Goal: Information Seeking & Learning: Learn about a topic

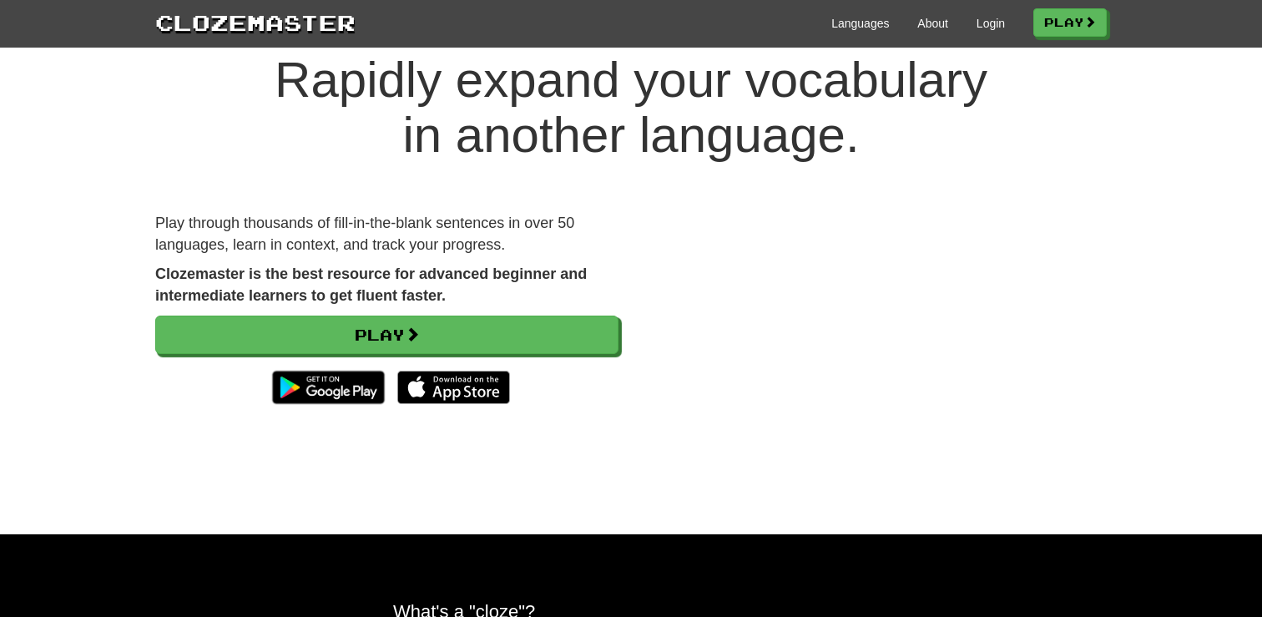
scroll to position [51, 0]
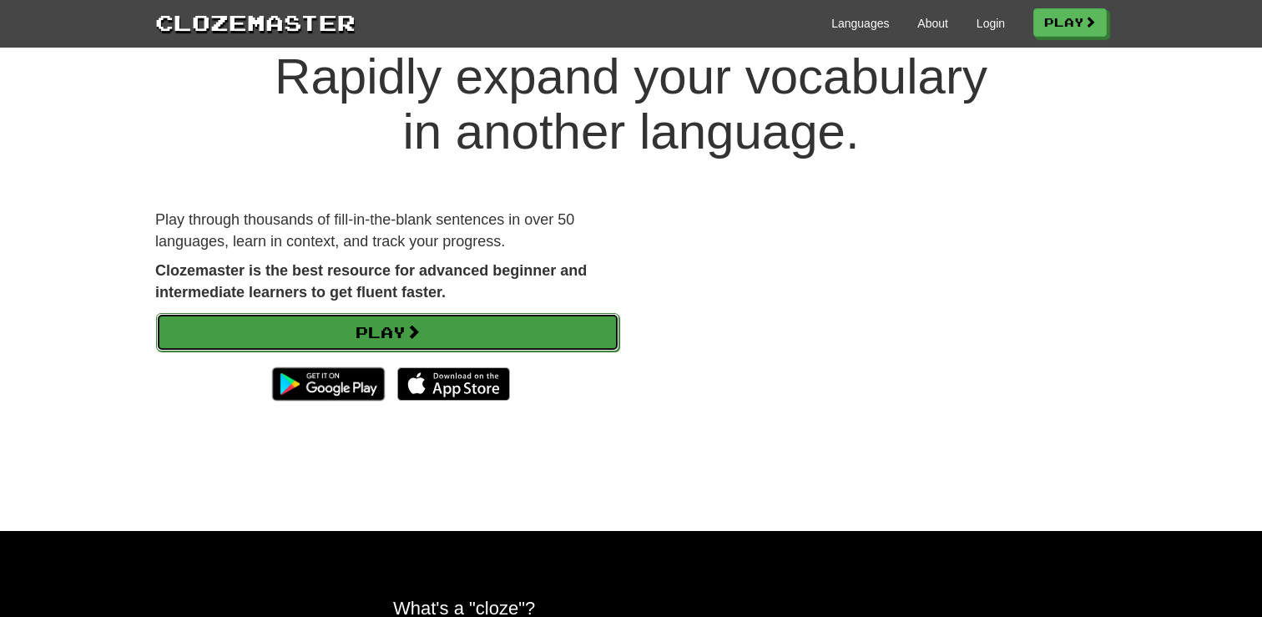
click at [350, 336] on link "Play" at bounding box center [387, 332] width 463 height 38
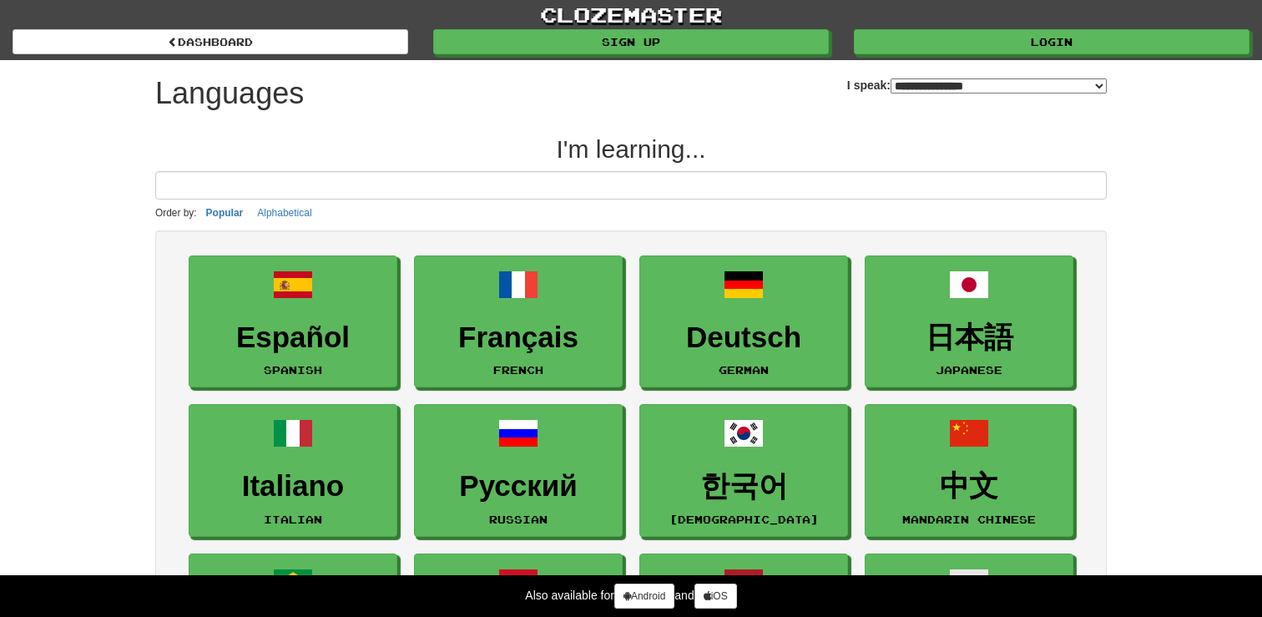
select select "*******"
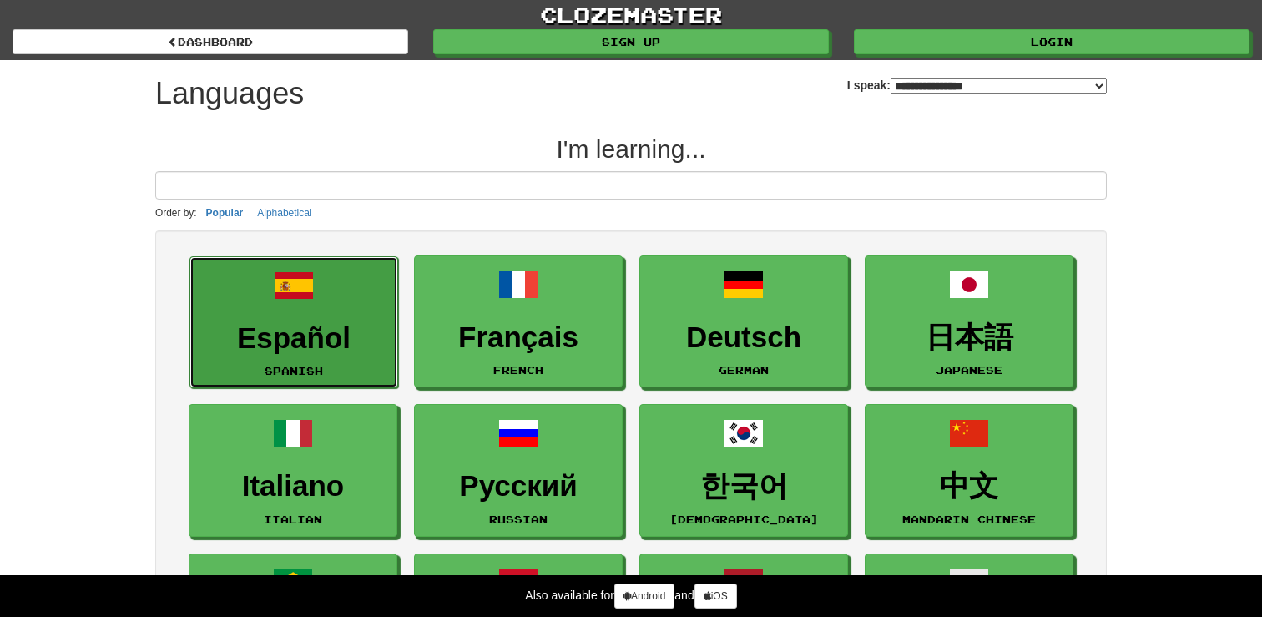
click at [315, 346] on h3 "Español" at bounding box center [294, 338] width 190 height 33
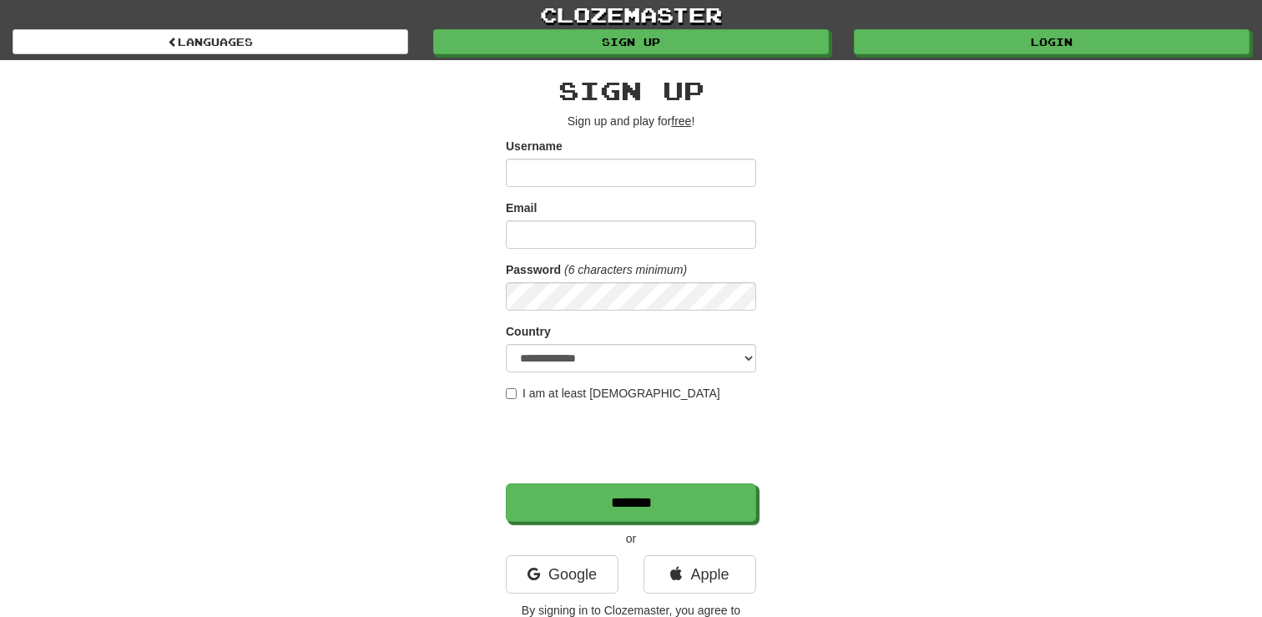
click at [440, 144] on div "**********" at bounding box center [631, 351] width 976 height 583
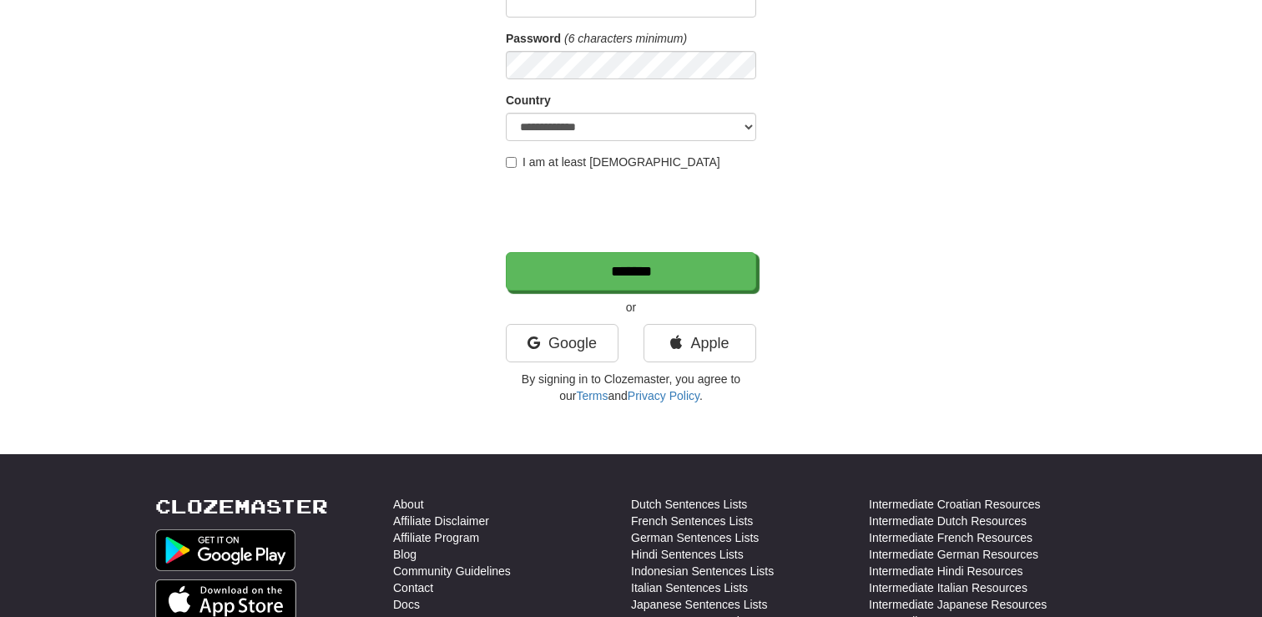
scroll to position [236, 0]
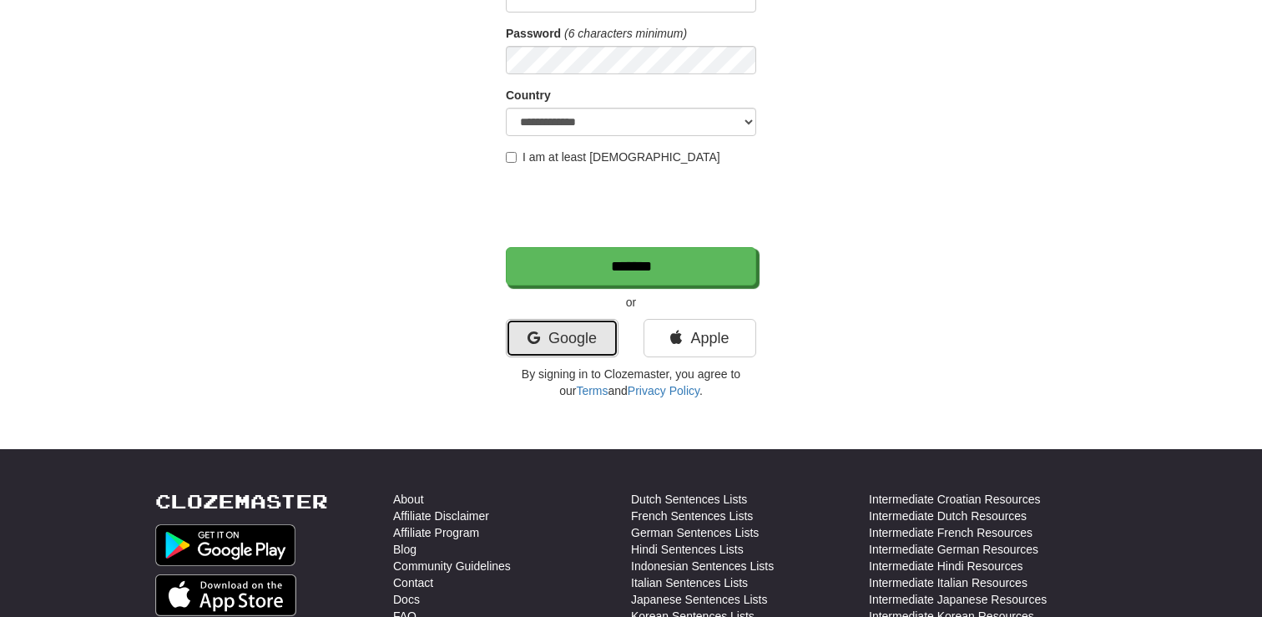
click at [569, 350] on link "Google" at bounding box center [562, 338] width 113 height 38
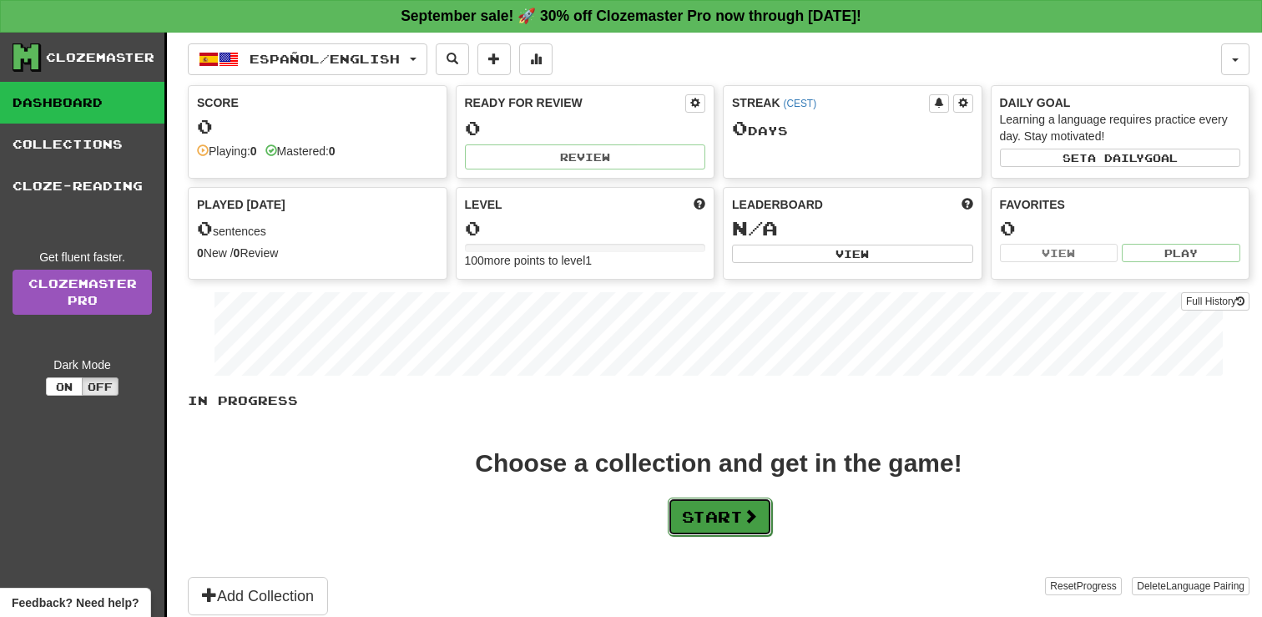
click at [699, 515] on button "Start" at bounding box center [720, 516] width 104 height 38
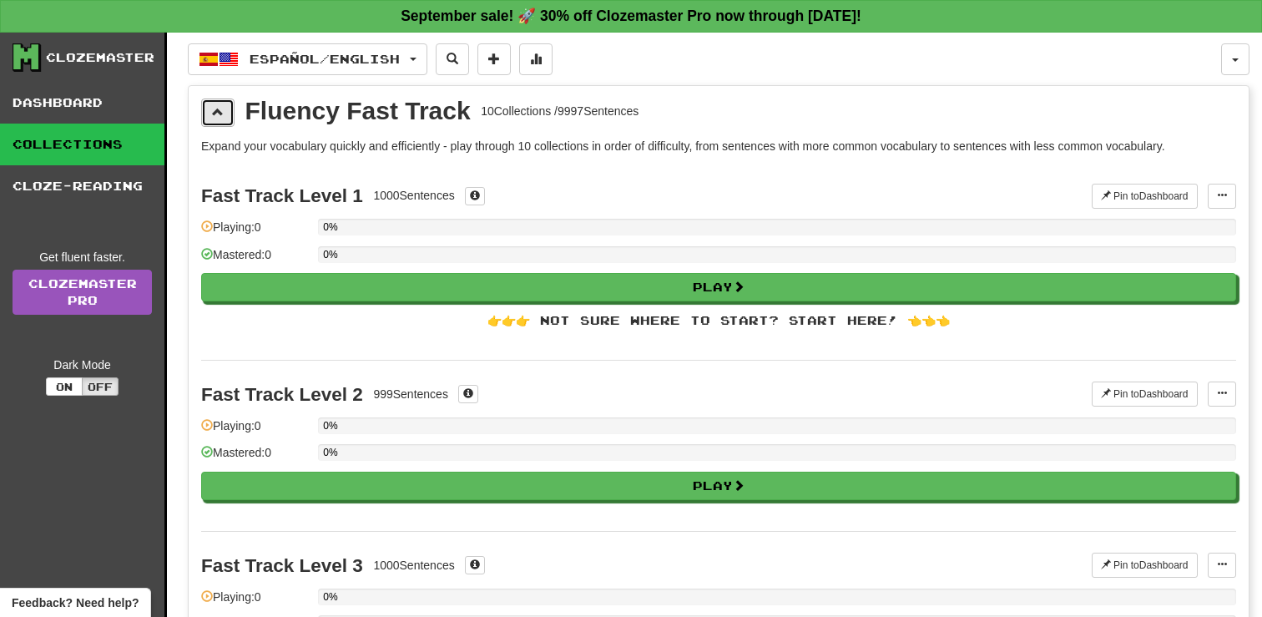
click at [216, 106] on span at bounding box center [218, 112] width 12 height 12
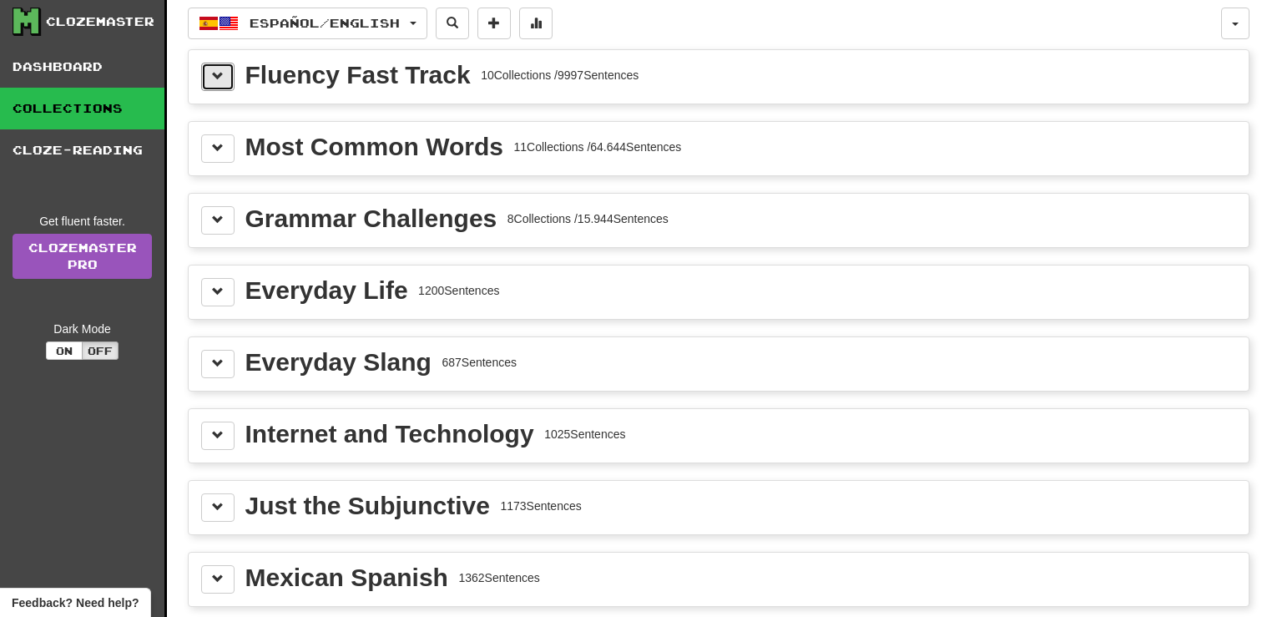
scroll to position [50, 0]
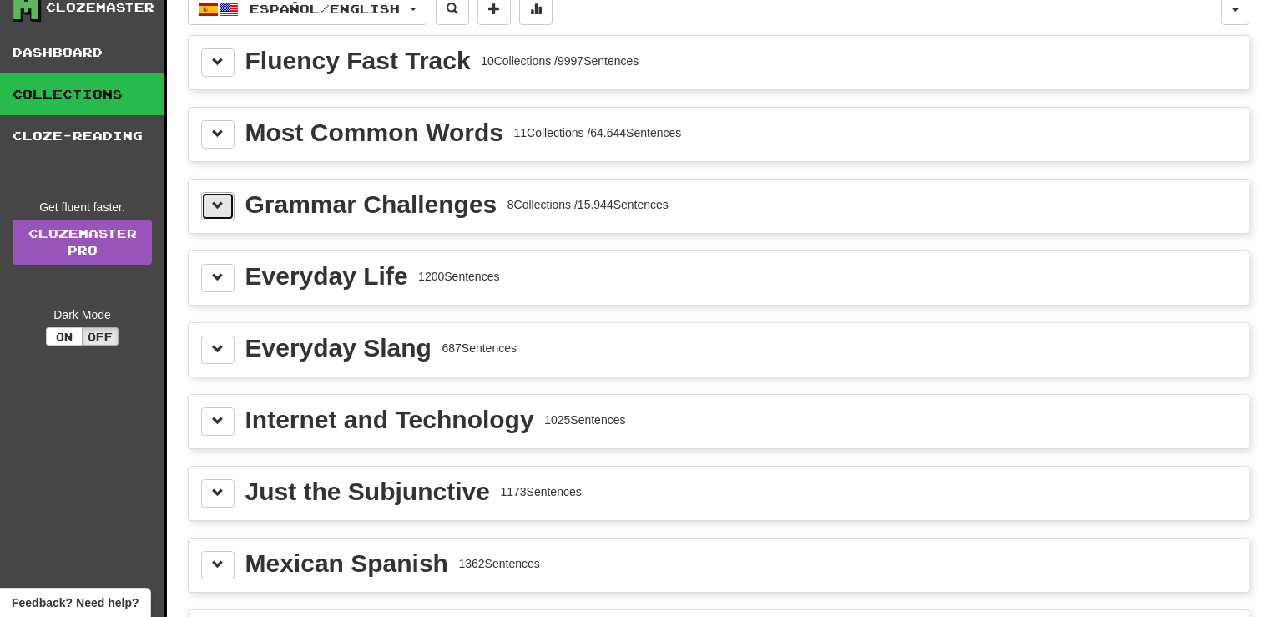
click at [218, 206] on span at bounding box center [218, 205] width 12 height 12
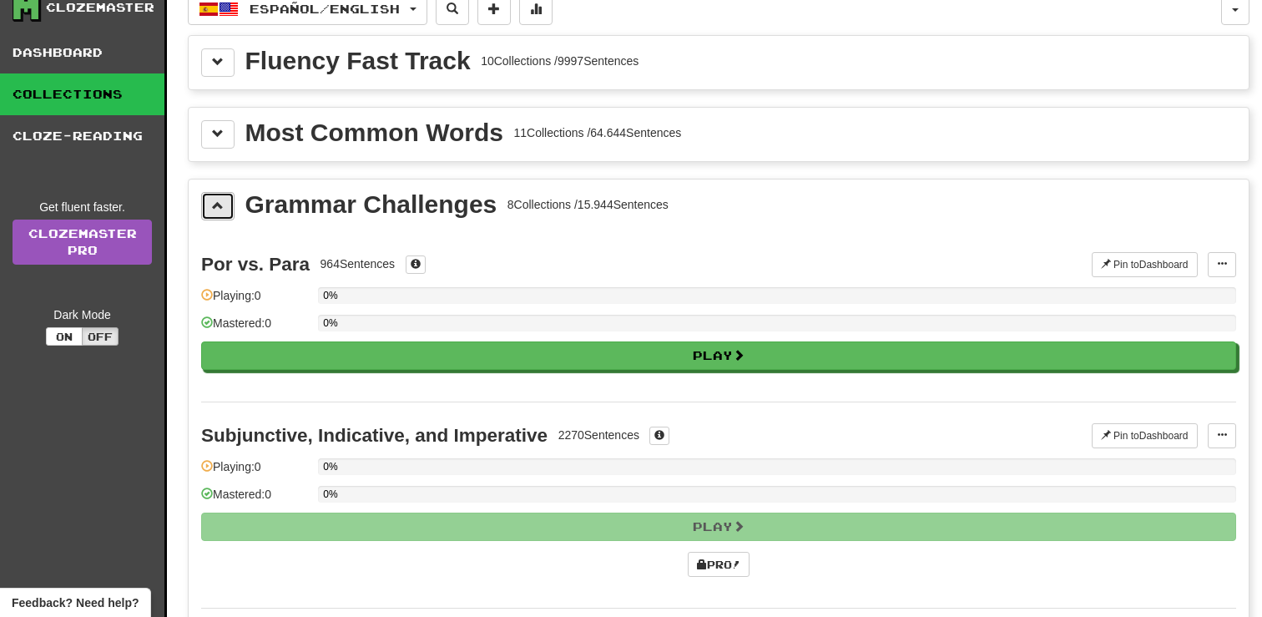
click at [218, 206] on span at bounding box center [218, 205] width 12 height 12
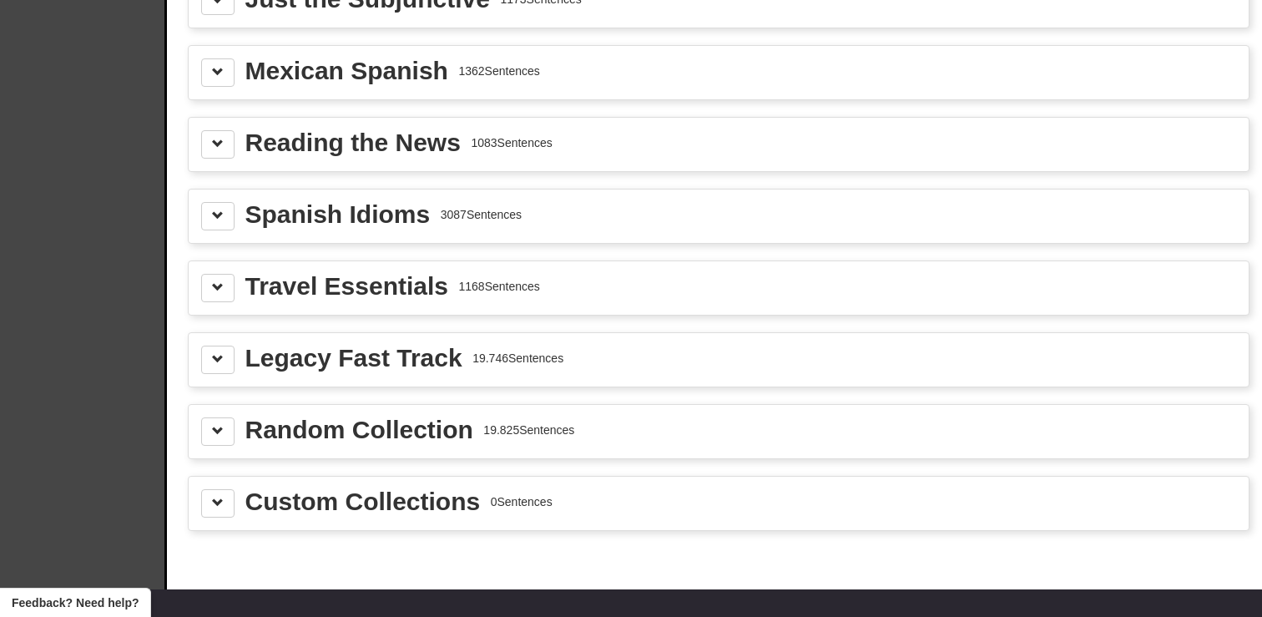
scroll to position [549, 0]
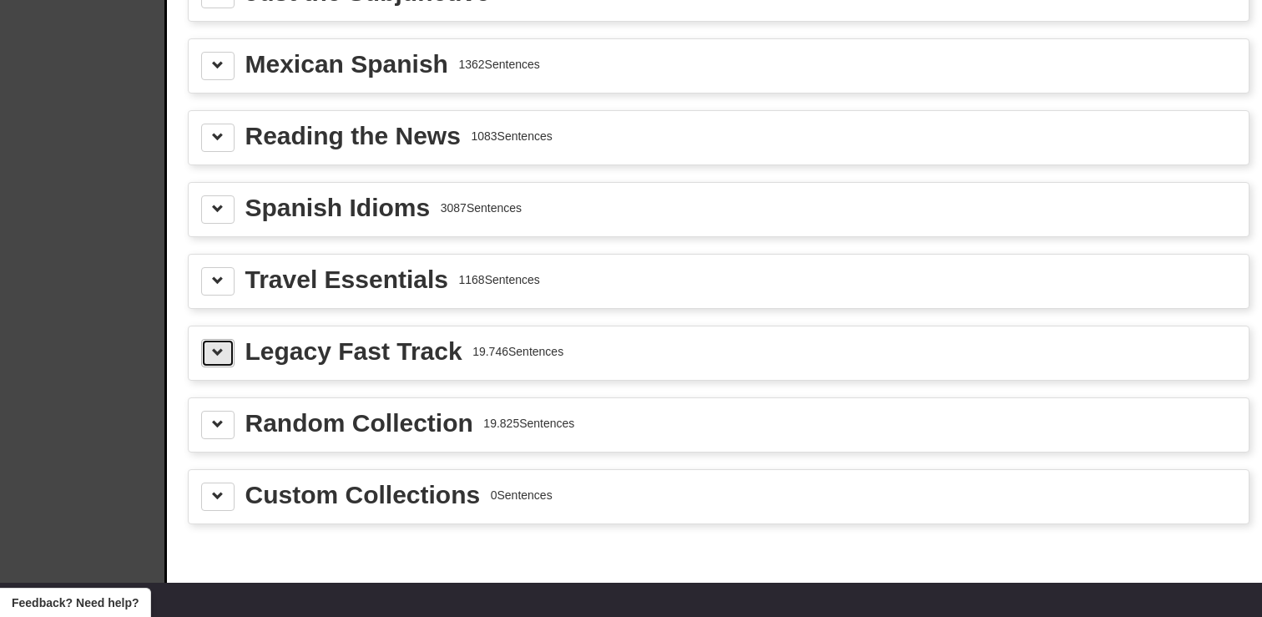
click at [224, 355] on button at bounding box center [217, 353] width 33 height 28
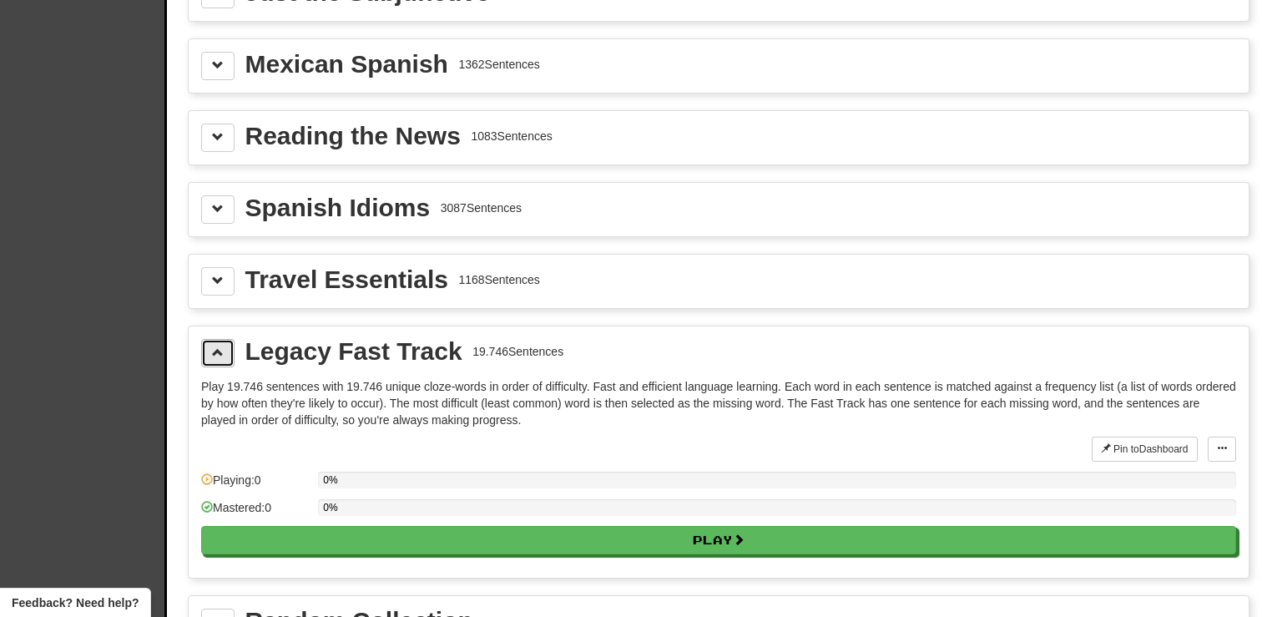
click at [224, 355] on button at bounding box center [217, 353] width 33 height 28
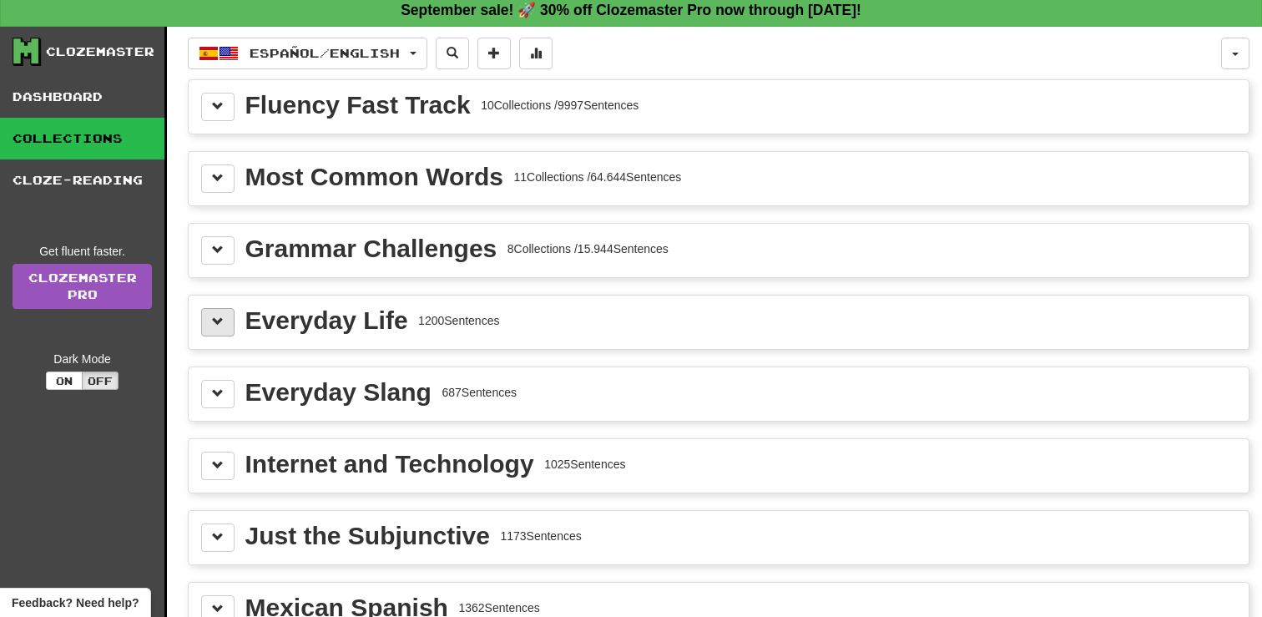
scroll to position [0, 0]
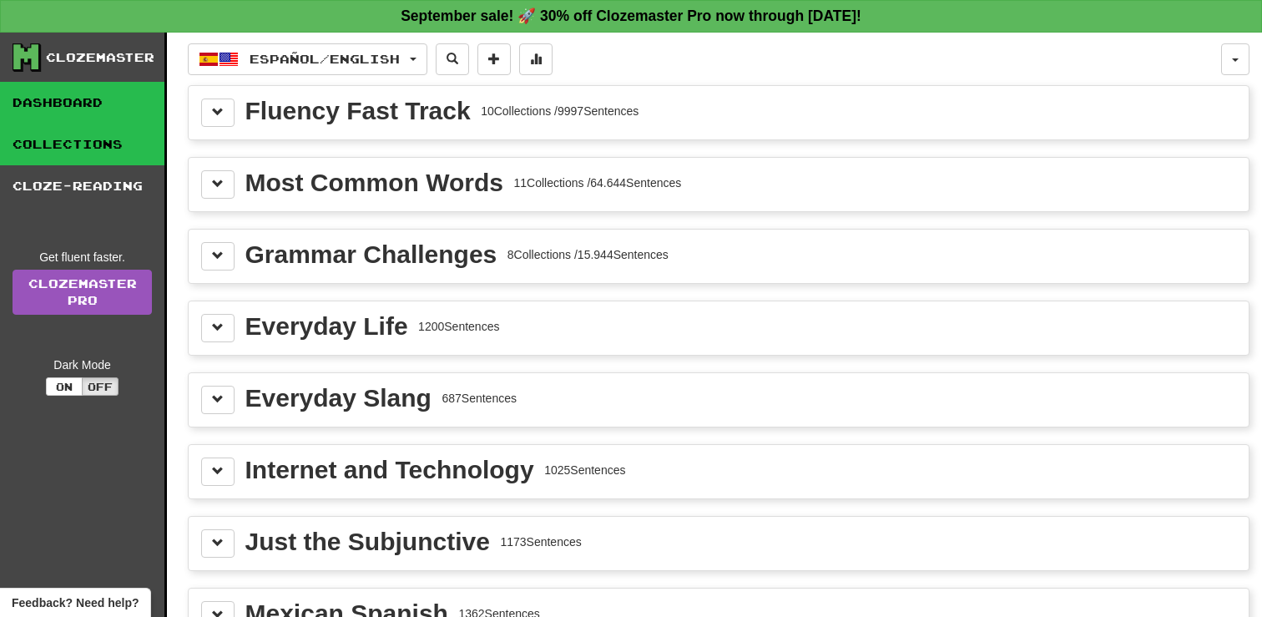
click at [71, 105] on link "Dashboard" at bounding box center [82, 103] width 164 height 42
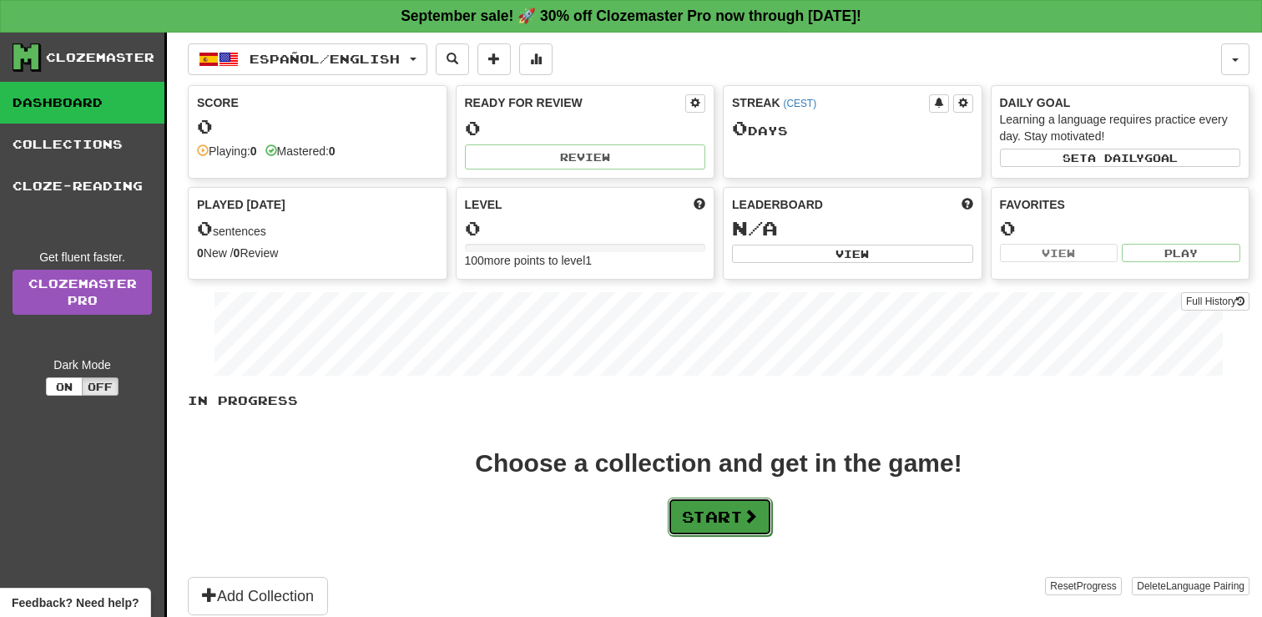
click at [706, 522] on button "Start" at bounding box center [720, 516] width 104 height 38
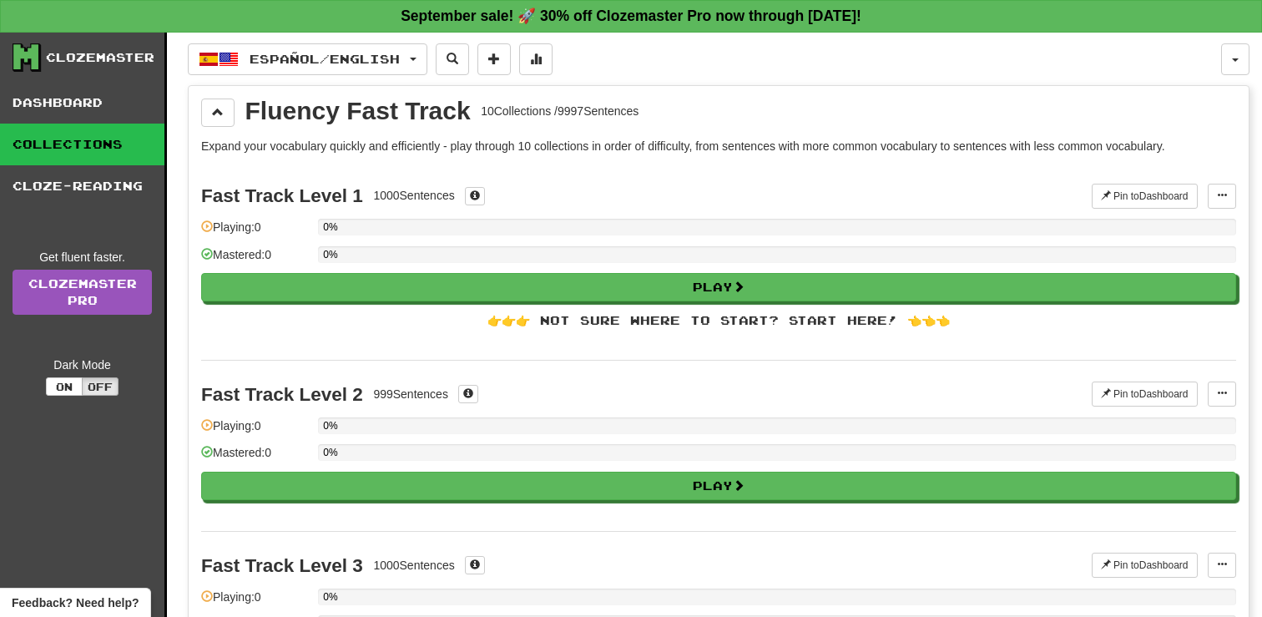
click at [740, 317] on div "👉👉👉 Not sure where to start? Start here! 👈👈👈" at bounding box center [718, 320] width 1035 height 17
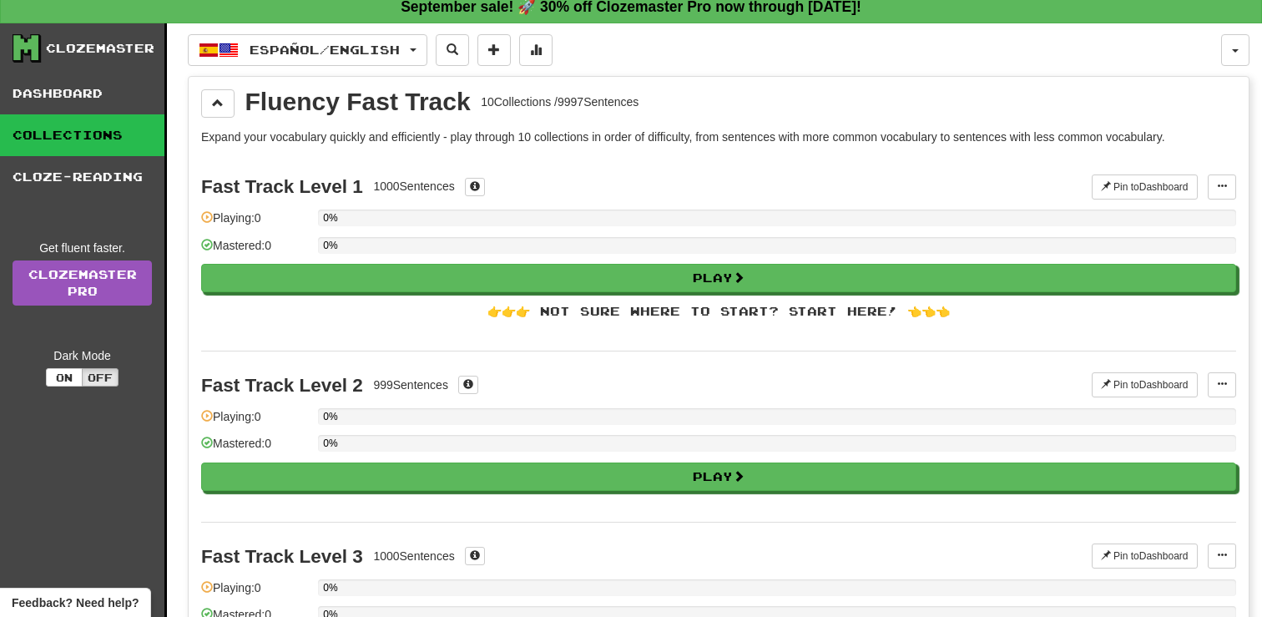
scroll to position [11, 0]
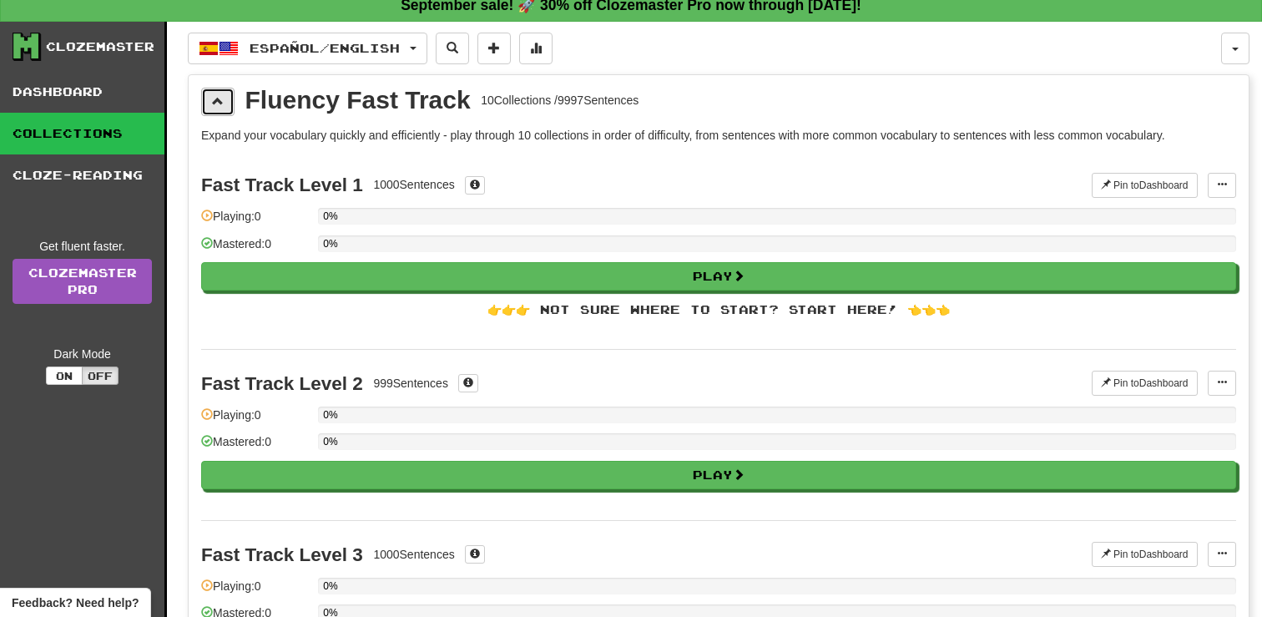
click at [218, 93] on button at bounding box center [217, 102] width 33 height 28
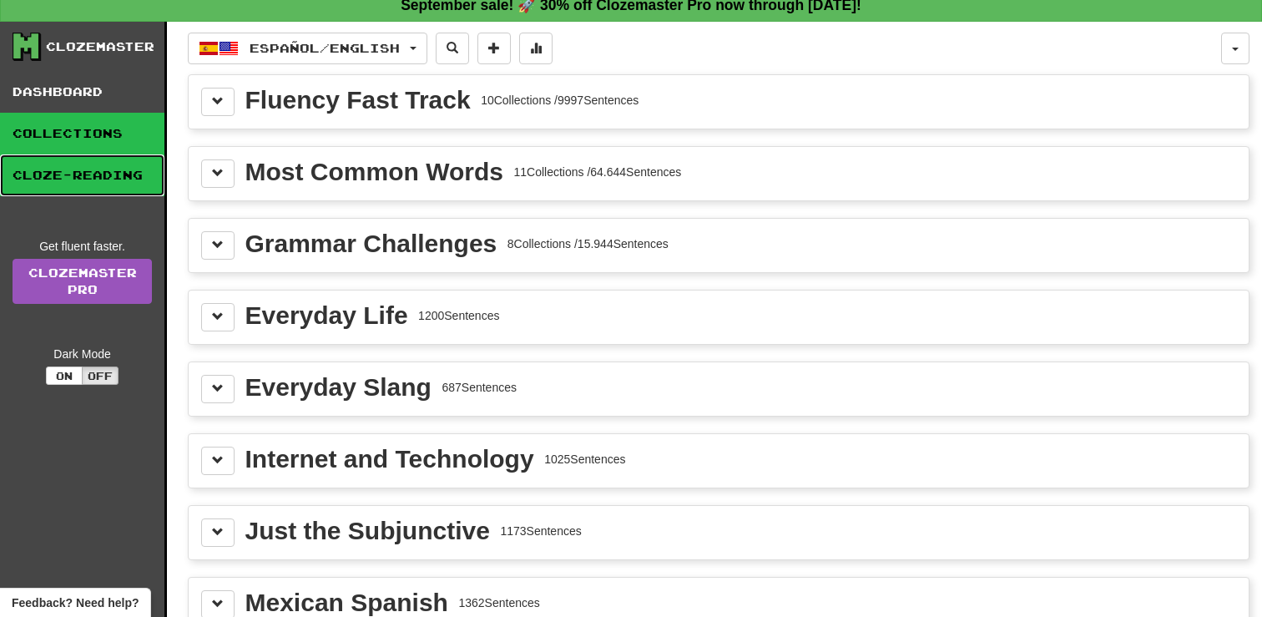
click at [116, 186] on link "Cloze-Reading" at bounding box center [82, 175] width 164 height 42
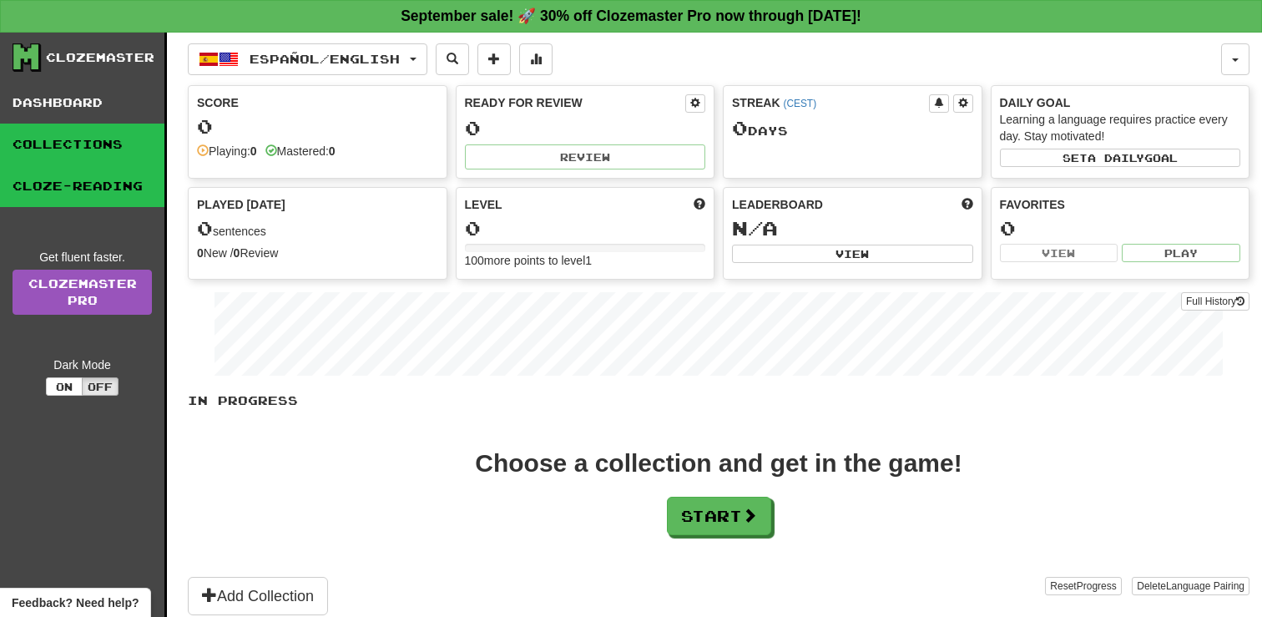
click at [104, 134] on link "Collections" at bounding box center [82, 145] width 164 height 42
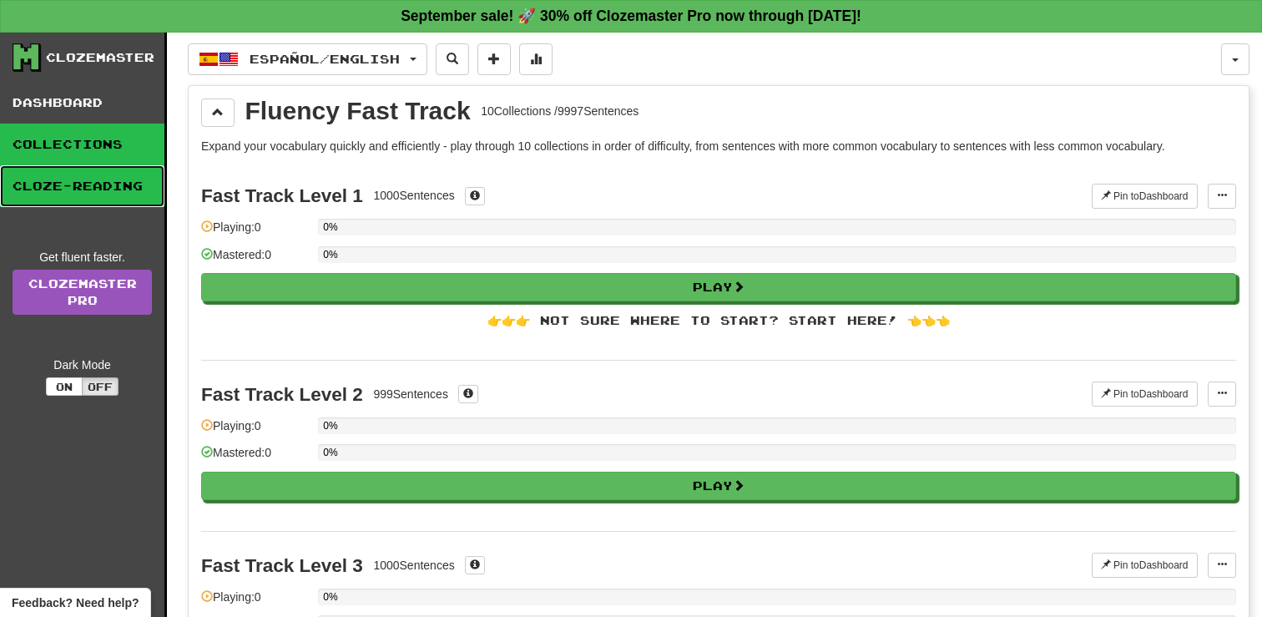
click at [71, 190] on link "Cloze-Reading" at bounding box center [82, 186] width 164 height 42
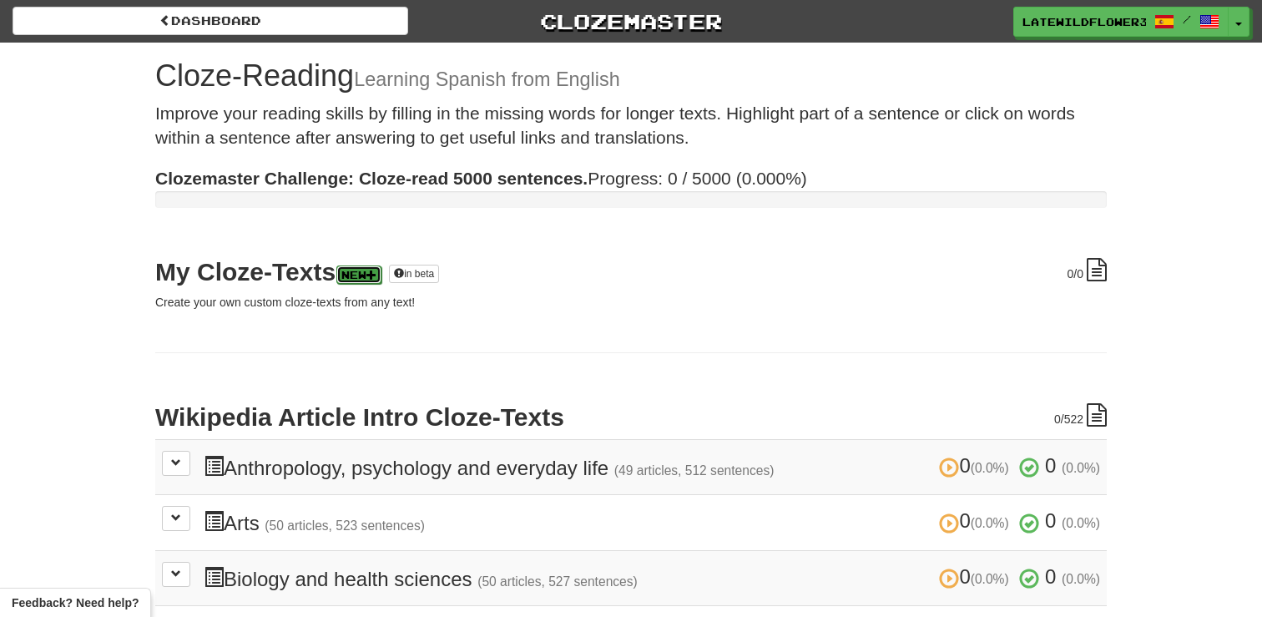
click at [366, 272] on link "New" at bounding box center [358, 274] width 45 height 18
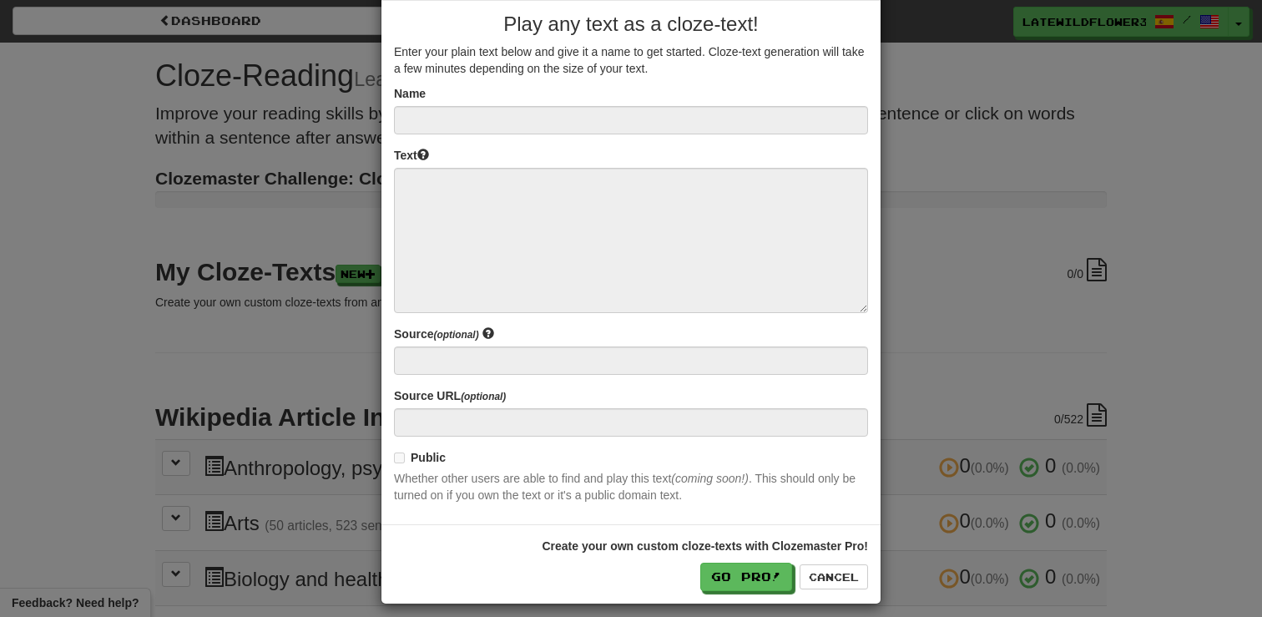
scroll to position [80, 0]
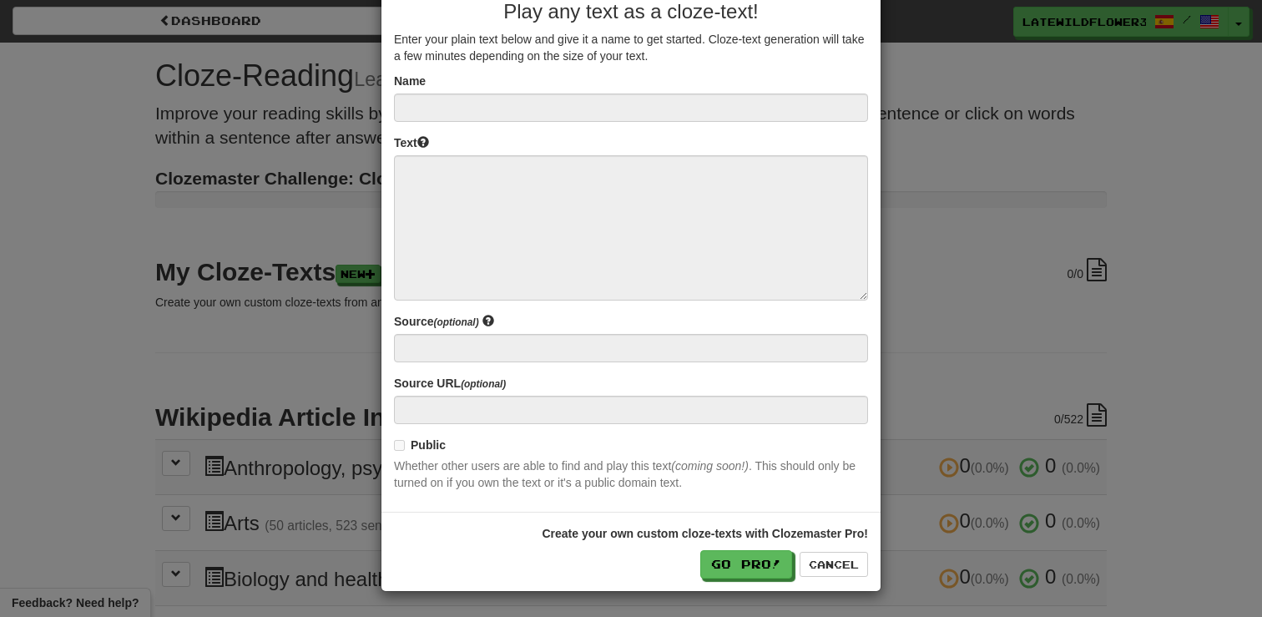
click at [298, 281] on div "× New Cloze-Text Play any text as a cloze-text! Enter your plain text below and…" at bounding box center [631, 308] width 1262 height 617
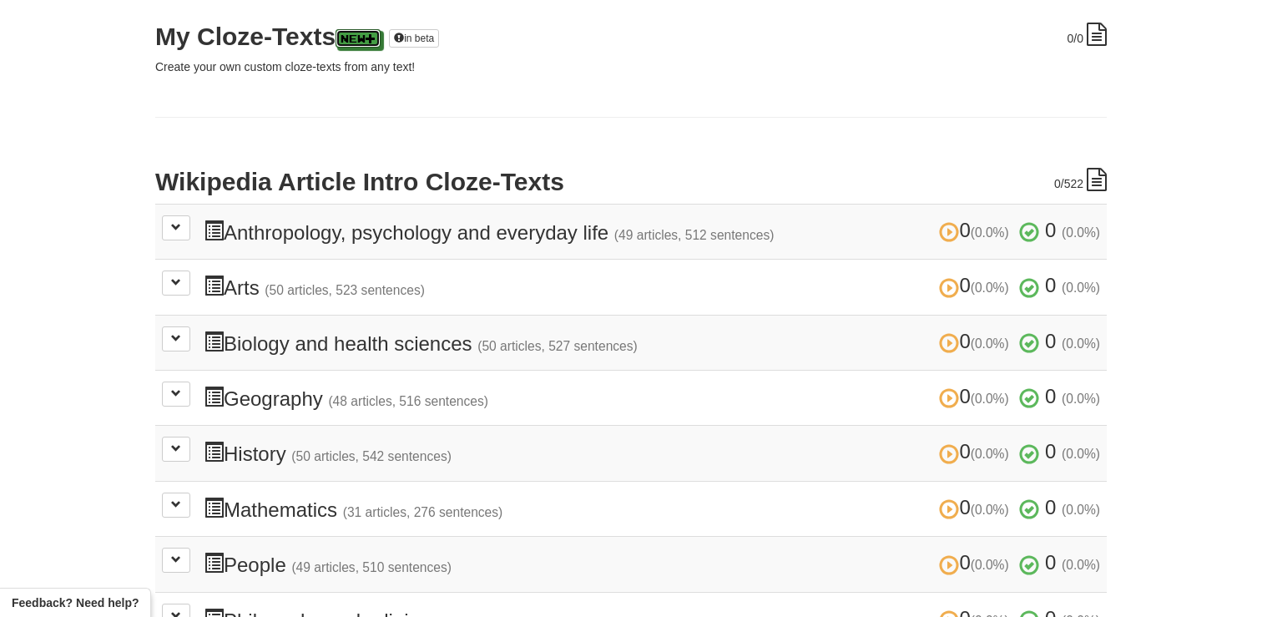
scroll to position [0, 0]
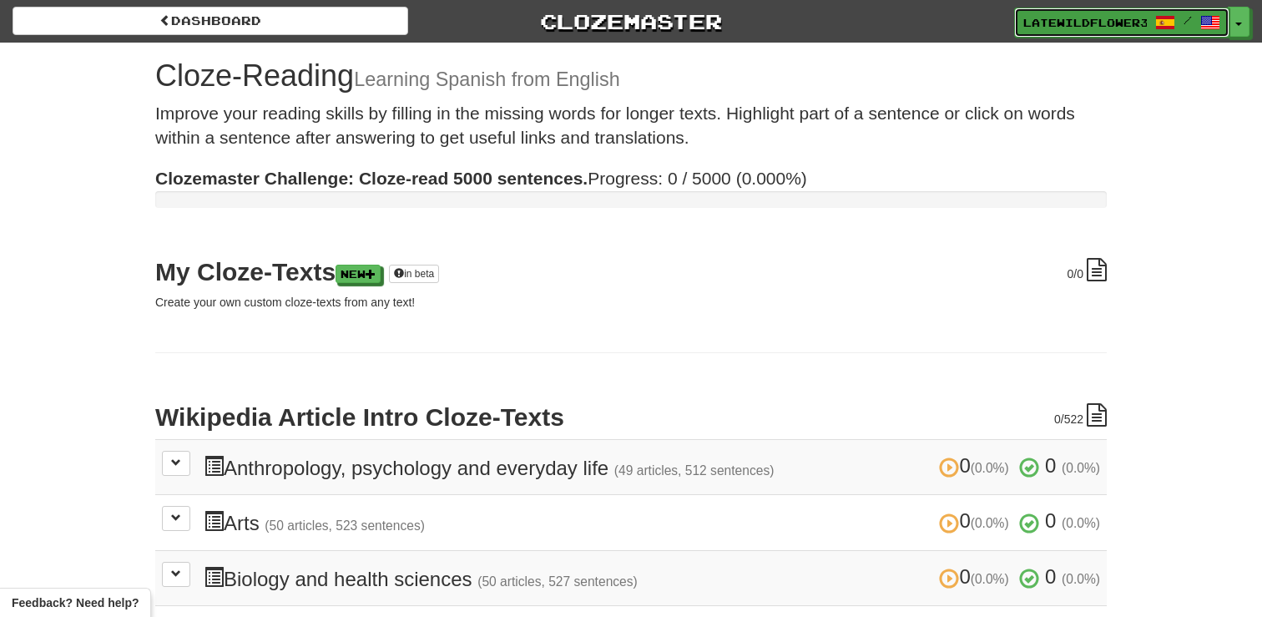
click at [1089, 24] on span "LateWildflower3352" at bounding box center [1085, 22] width 124 height 15
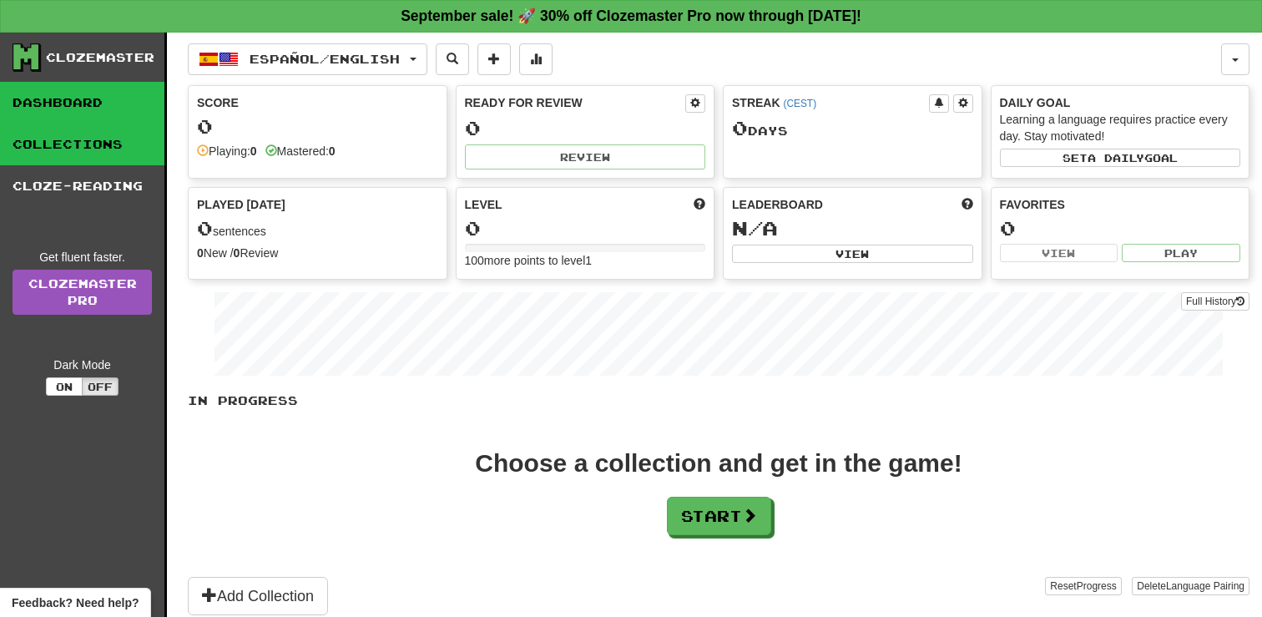
click at [109, 149] on link "Collections" at bounding box center [82, 145] width 164 height 42
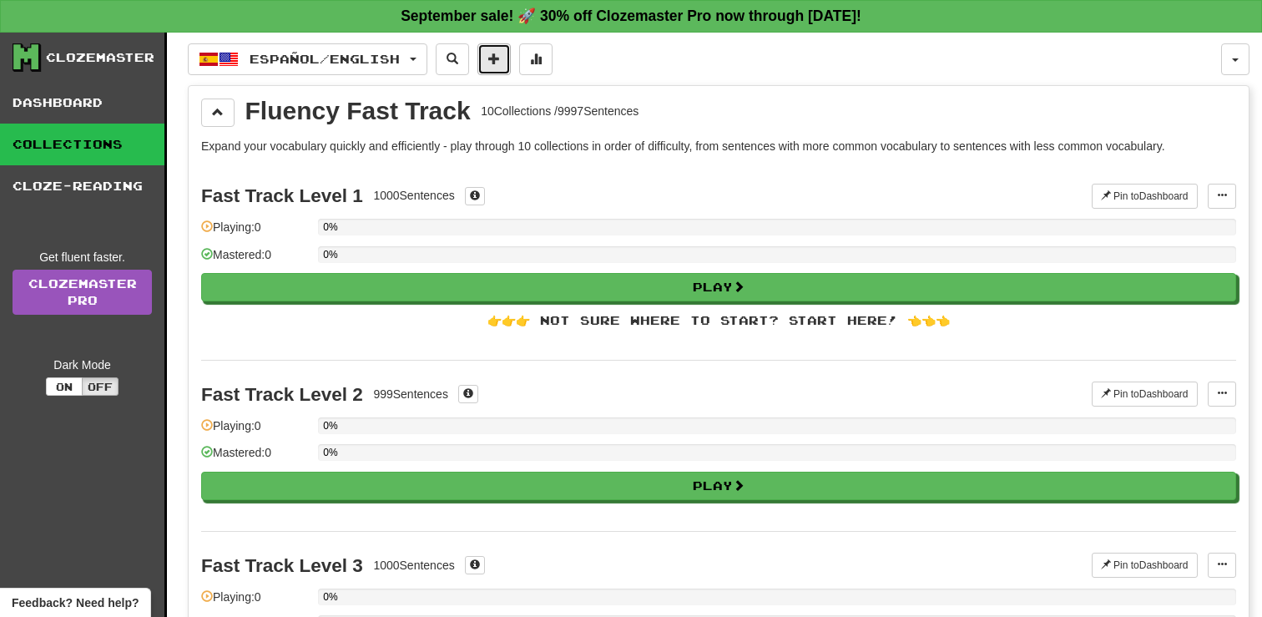
click at [511, 54] on button at bounding box center [493, 59] width 33 height 32
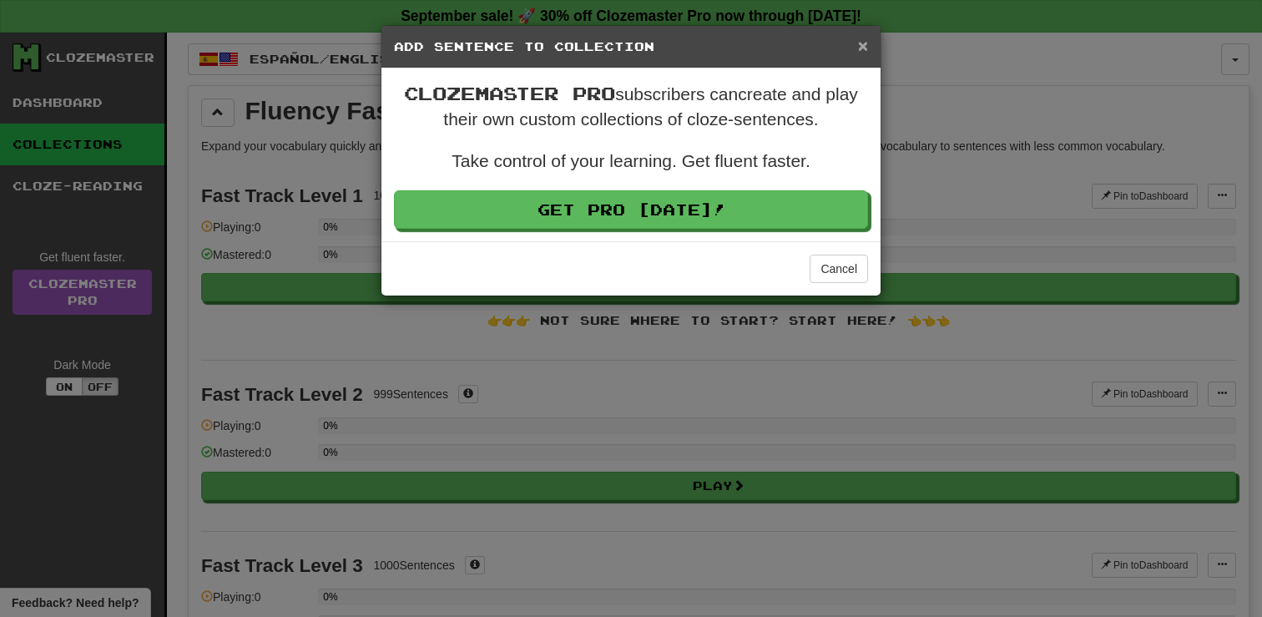
click at [860, 48] on span "×" at bounding box center [863, 45] width 10 height 19
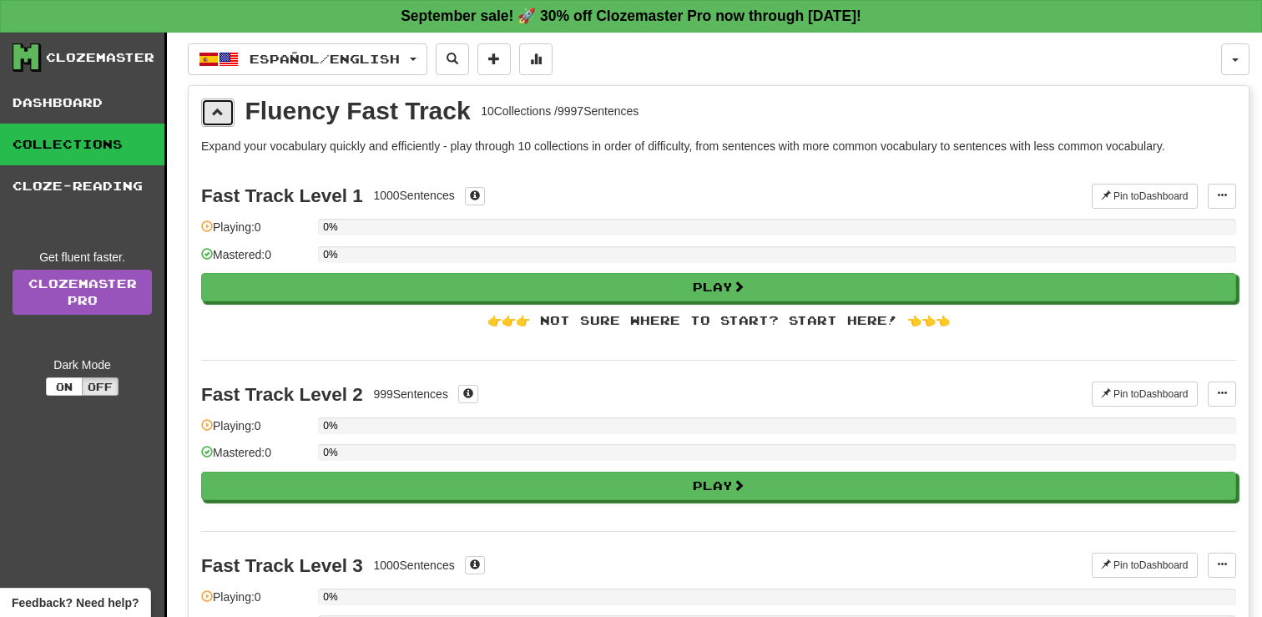
click at [221, 118] on span at bounding box center [218, 112] width 12 height 12
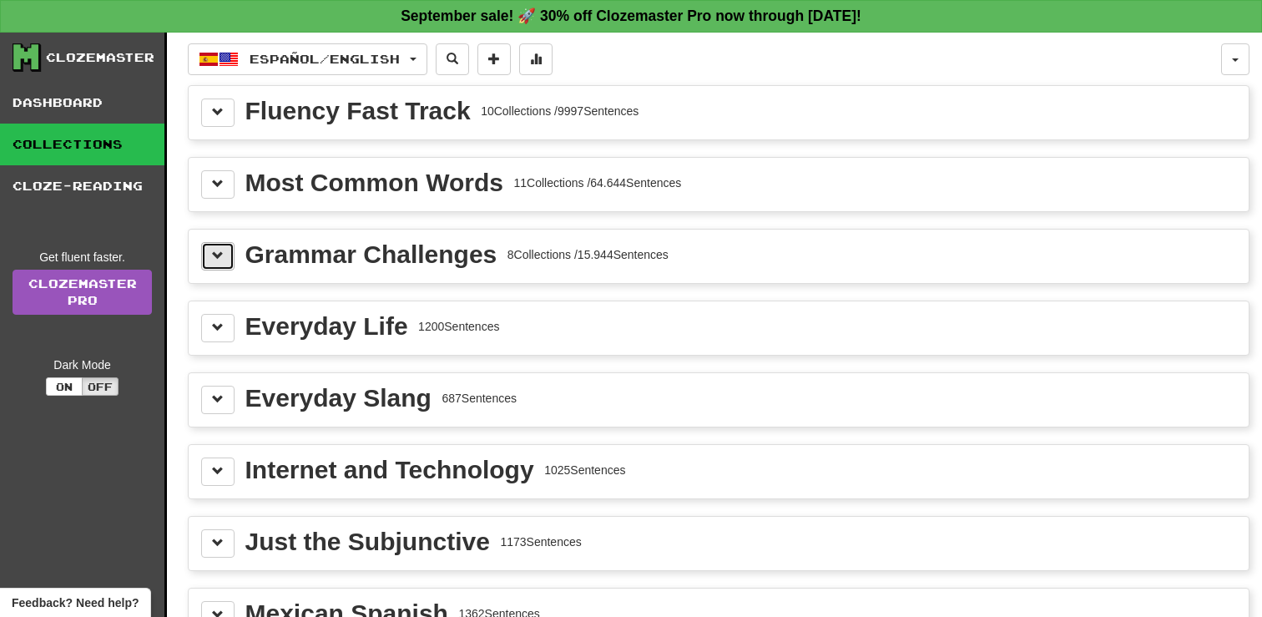
click at [212, 263] on button at bounding box center [217, 256] width 33 height 28
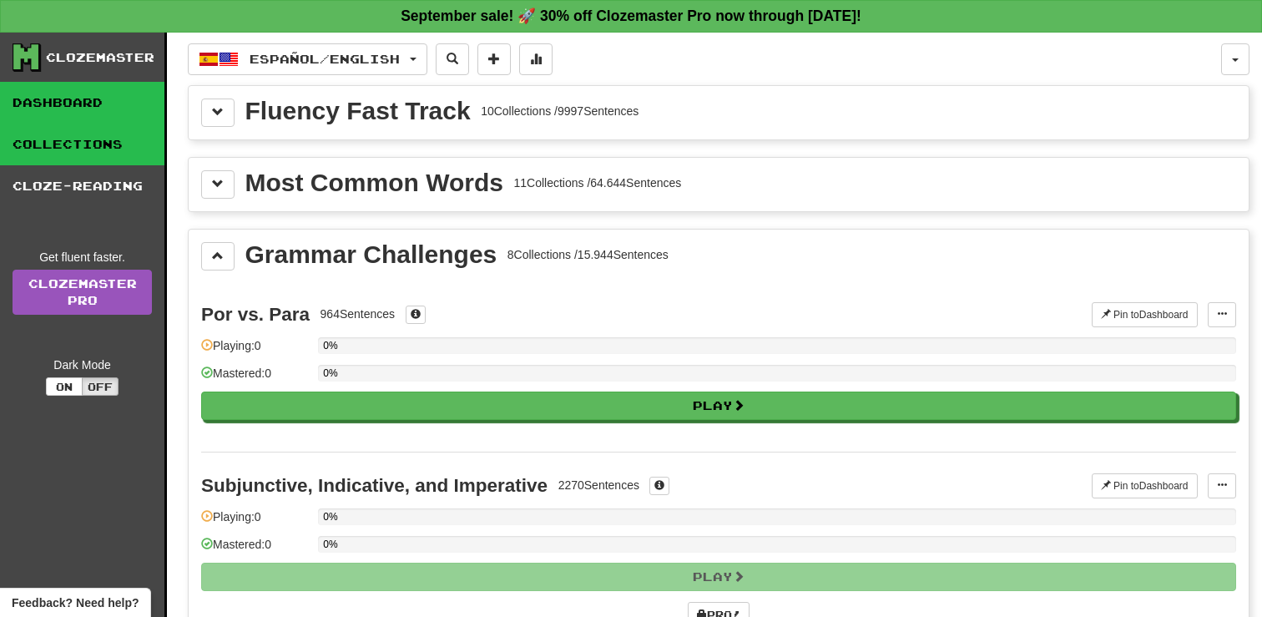
click at [89, 98] on link "Dashboard" at bounding box center [82, 103] width 164 height 42
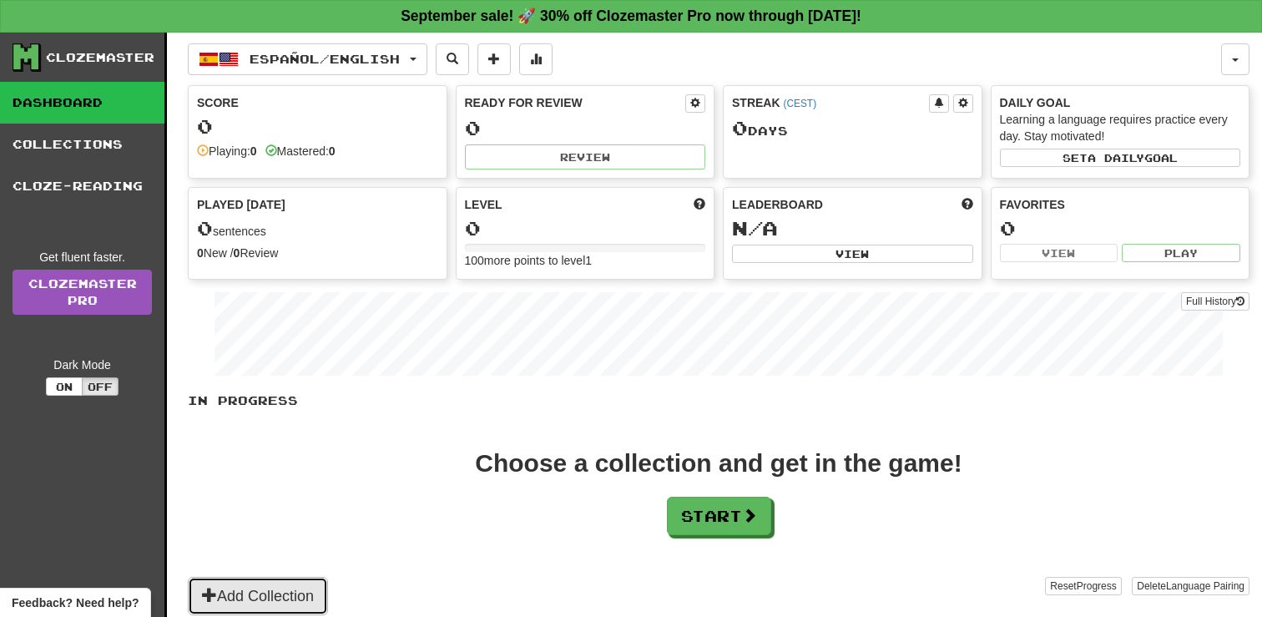
click at [292, 589] on button "Add Collection" at bounding box center [258, 596] width 140 height 38
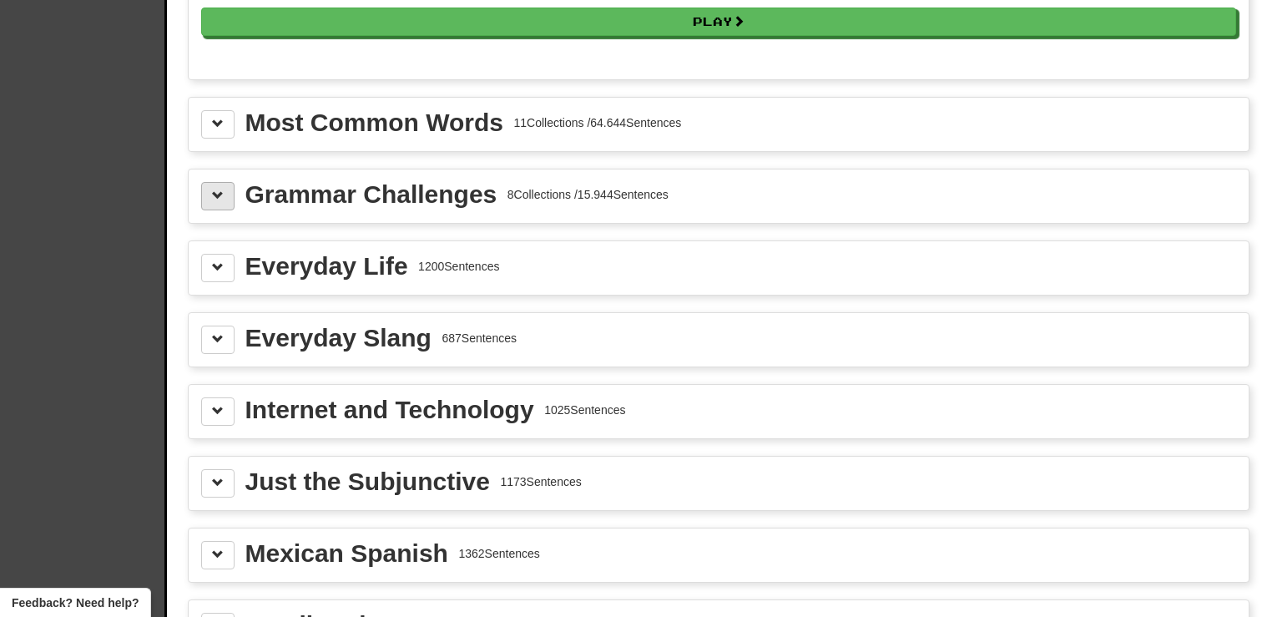
scroll to position [1827, 0]
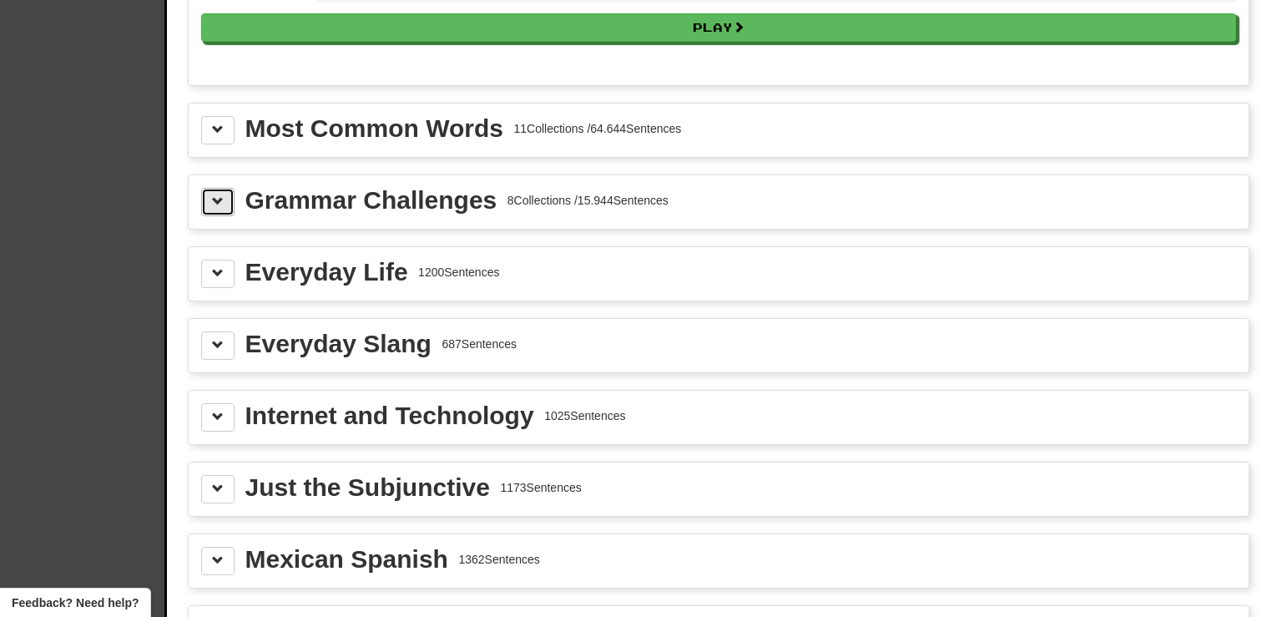
click at [204, 206] on button at bounding box center [217, 202] width 33 height 28
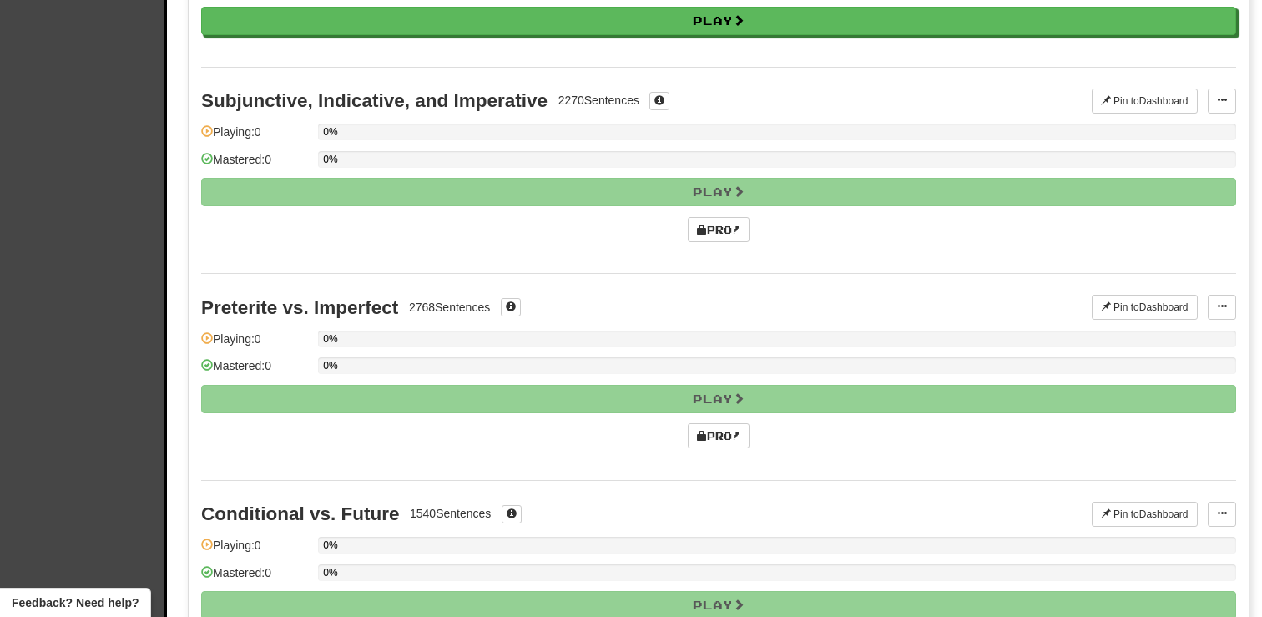
scroll to position [2158, 0]
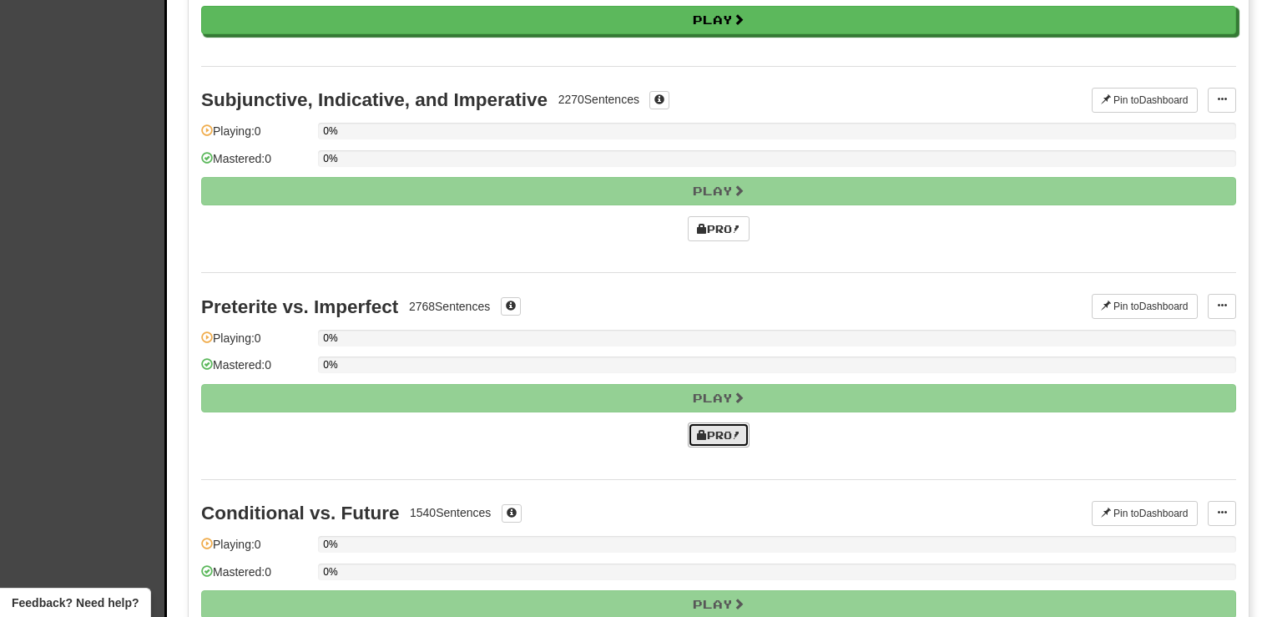
click at [718, 431] on link "Pro!" at bounding box center [719, 434] width 62 height 25
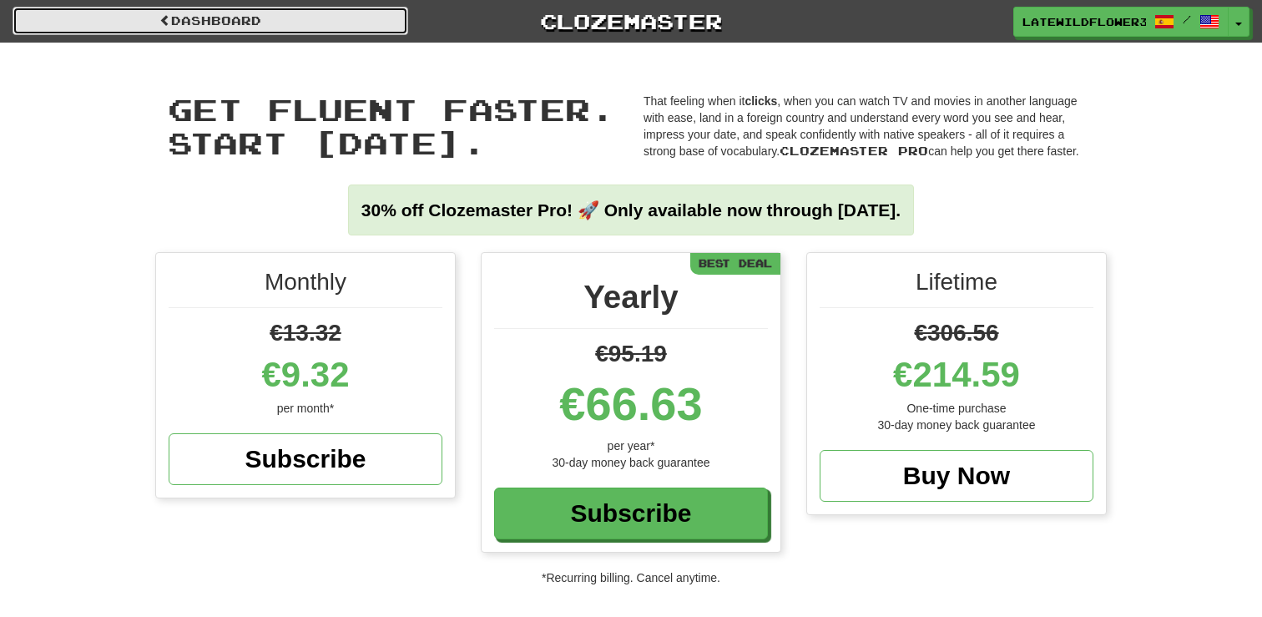
click at [222, 15] on link "Dashboard" at bounding box center [211, 21] width 396 height 28
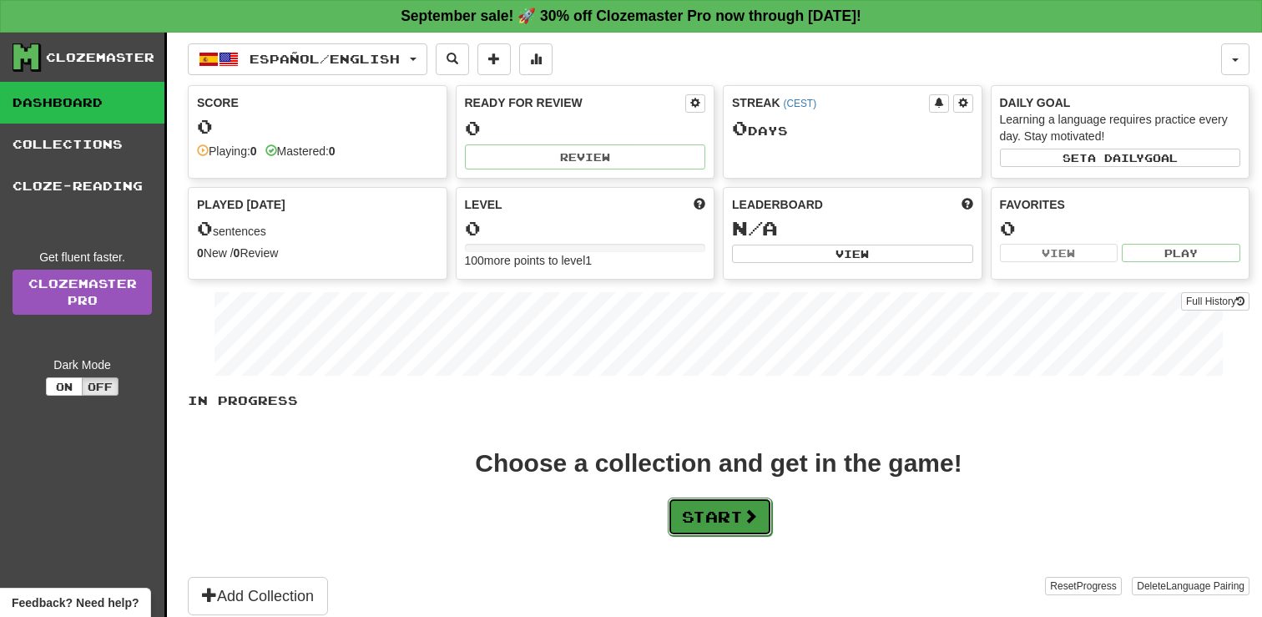
click at [714, 517] on button "Start" at bounding box center [720, 516] width 104 height 38
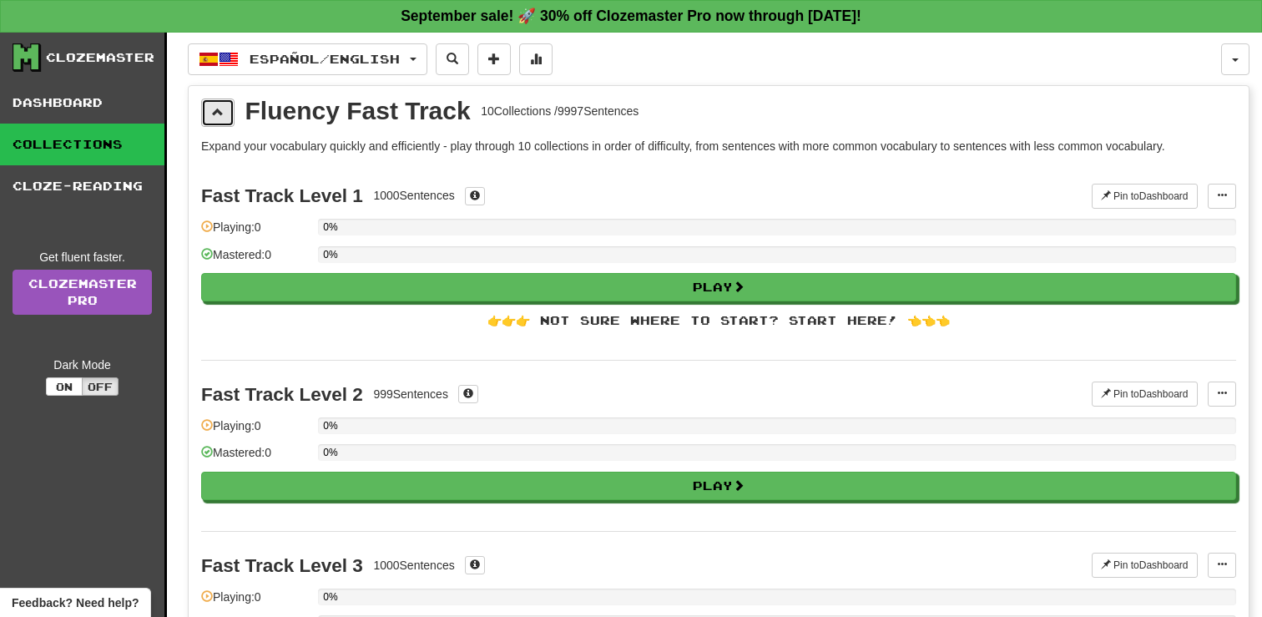
click at [225, 106] on button at bounding box center [217, 112] width 33 height 28
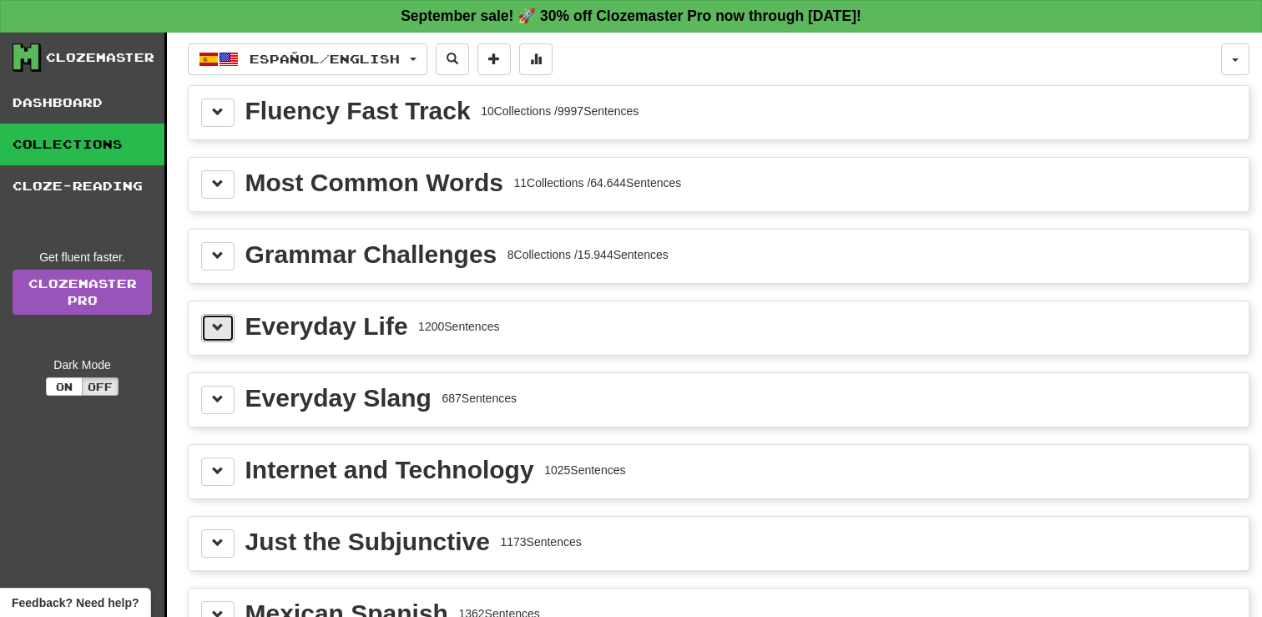
click at [208, 316] on button at bounding box center [217, 328] width 33 height 28
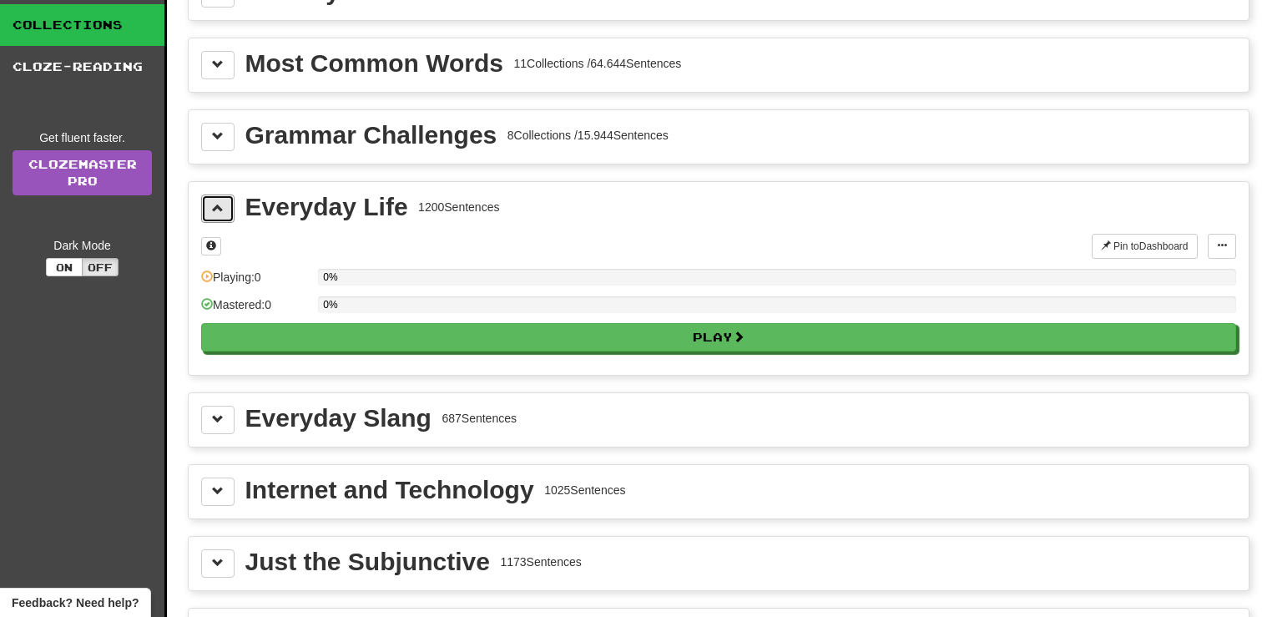
scroll to position [147, 0]
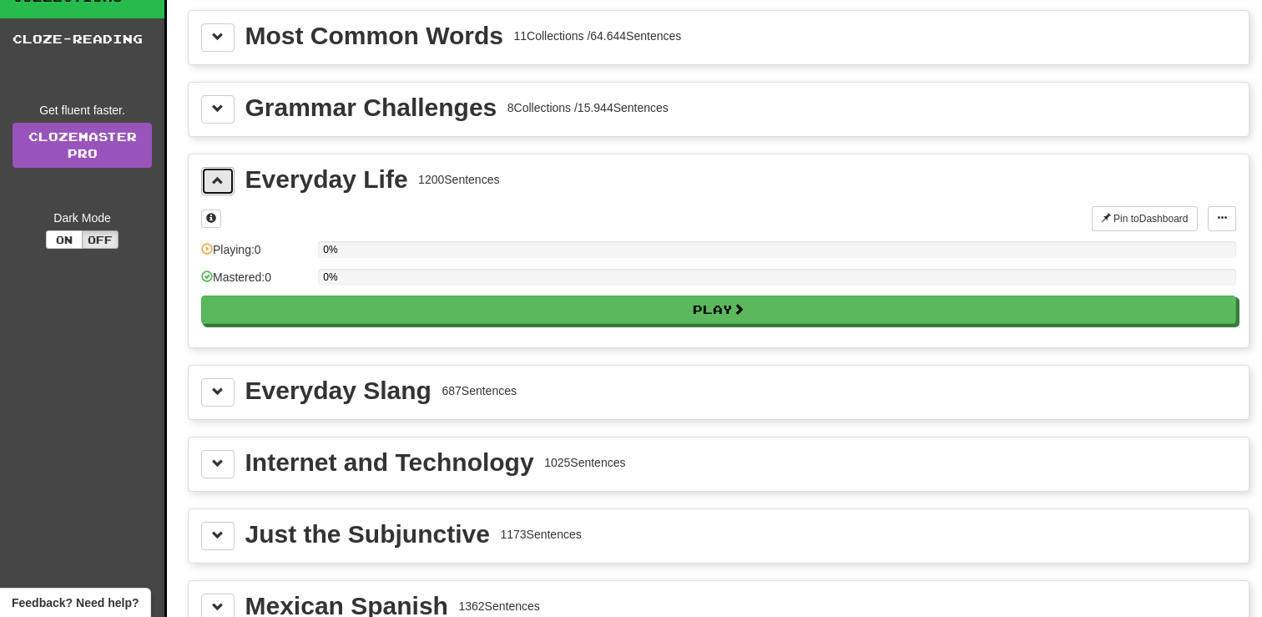
click at [218, 185] on span at bounding box center [218, 180] width 12 height 12
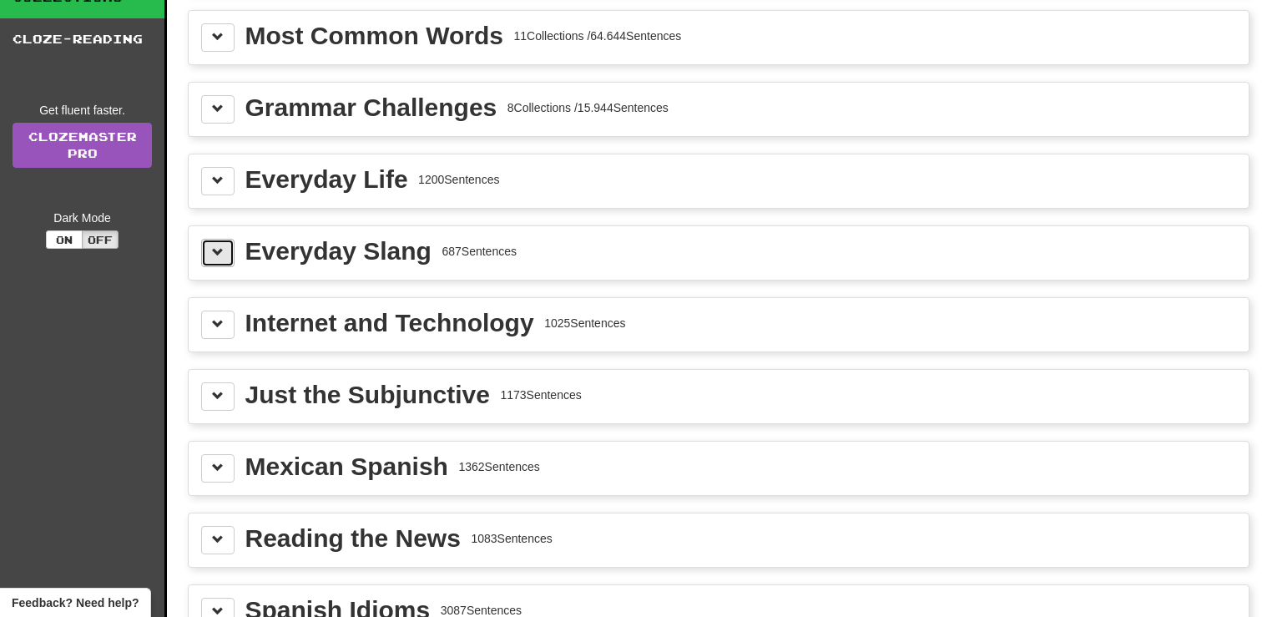
click at [209, 263] on button at bounding box center [217, 253] width 33 height 28
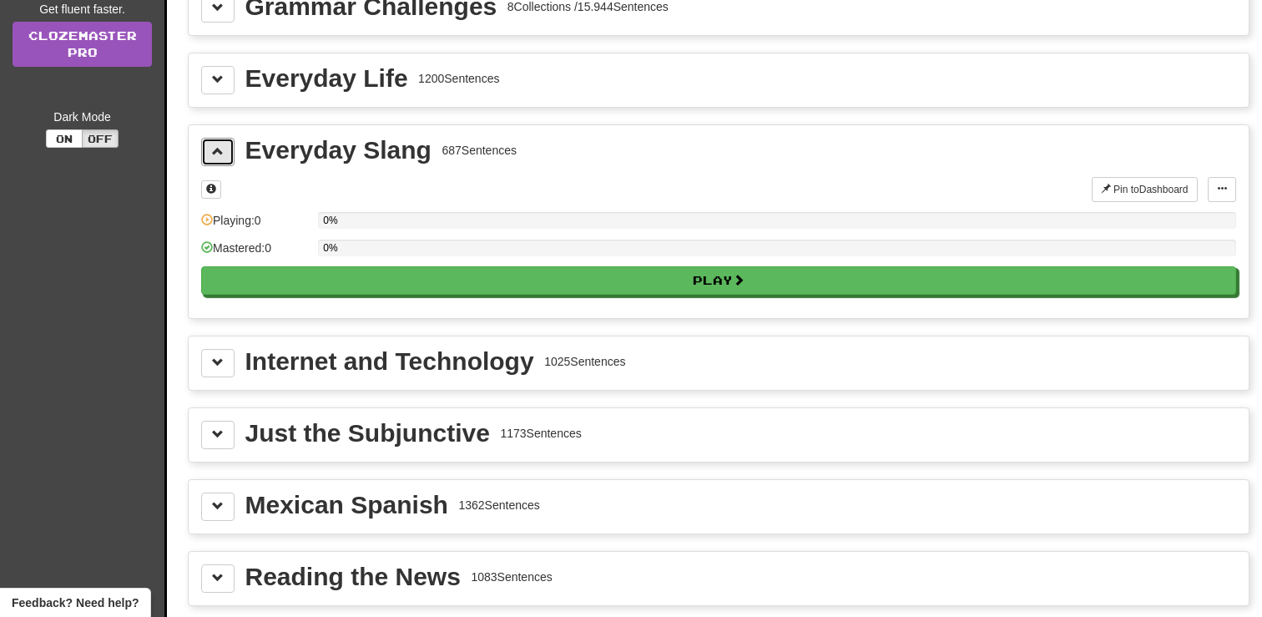
scroll to position [299, 0]
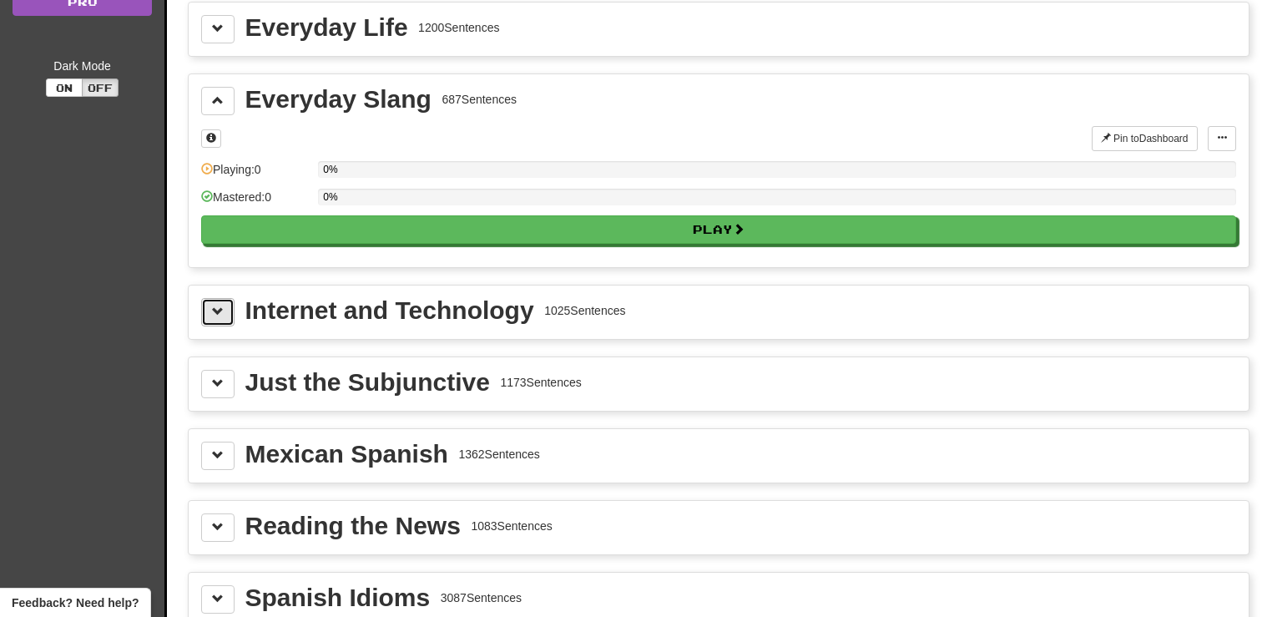
click at [220, 303] on button at bounding box center [217, 312] width 33 height 28
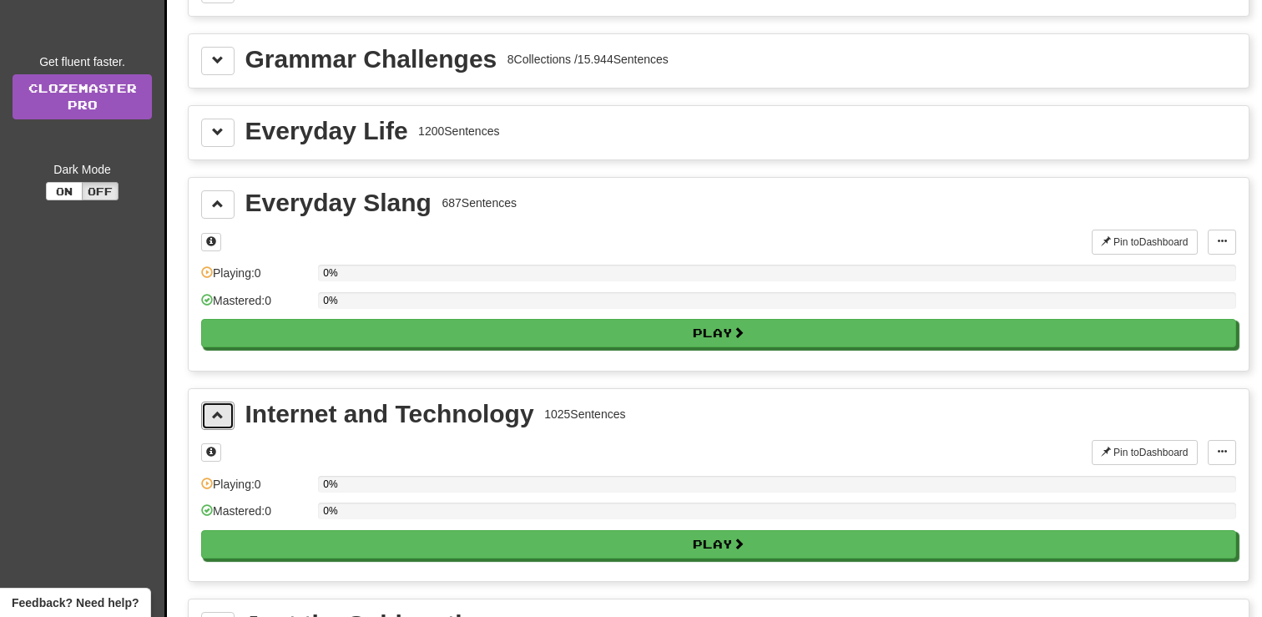
scroll to position [173, 0]
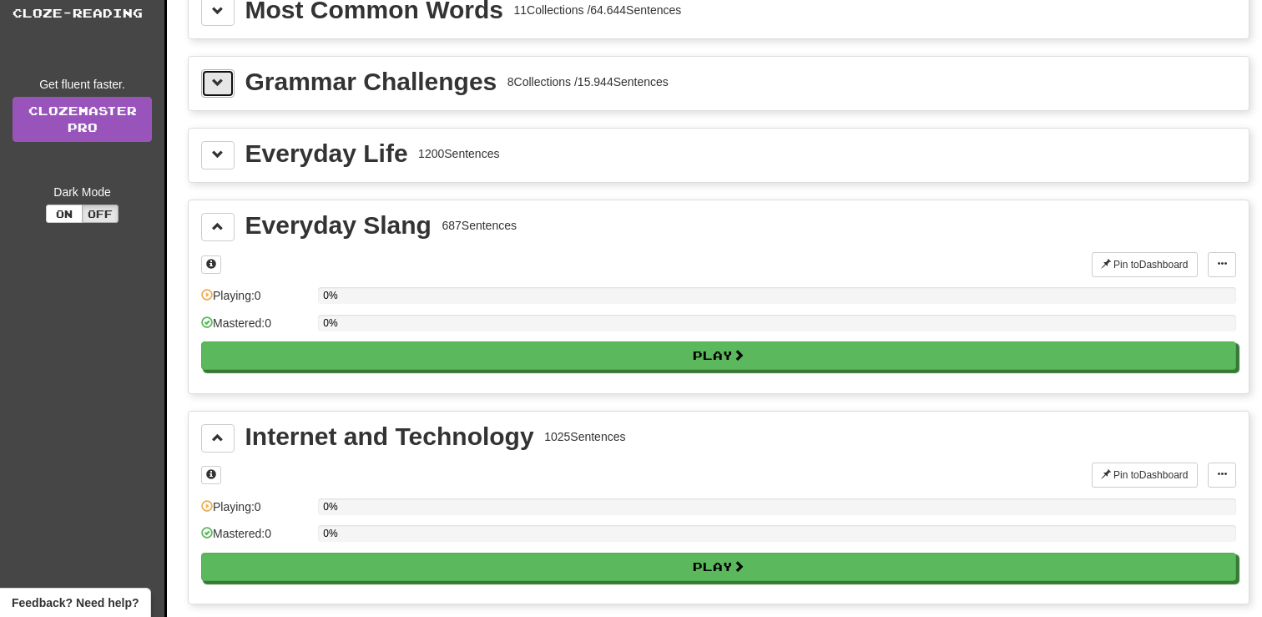
click at [217, 90] on button at bounding box center [217, 83] width 33 height 28
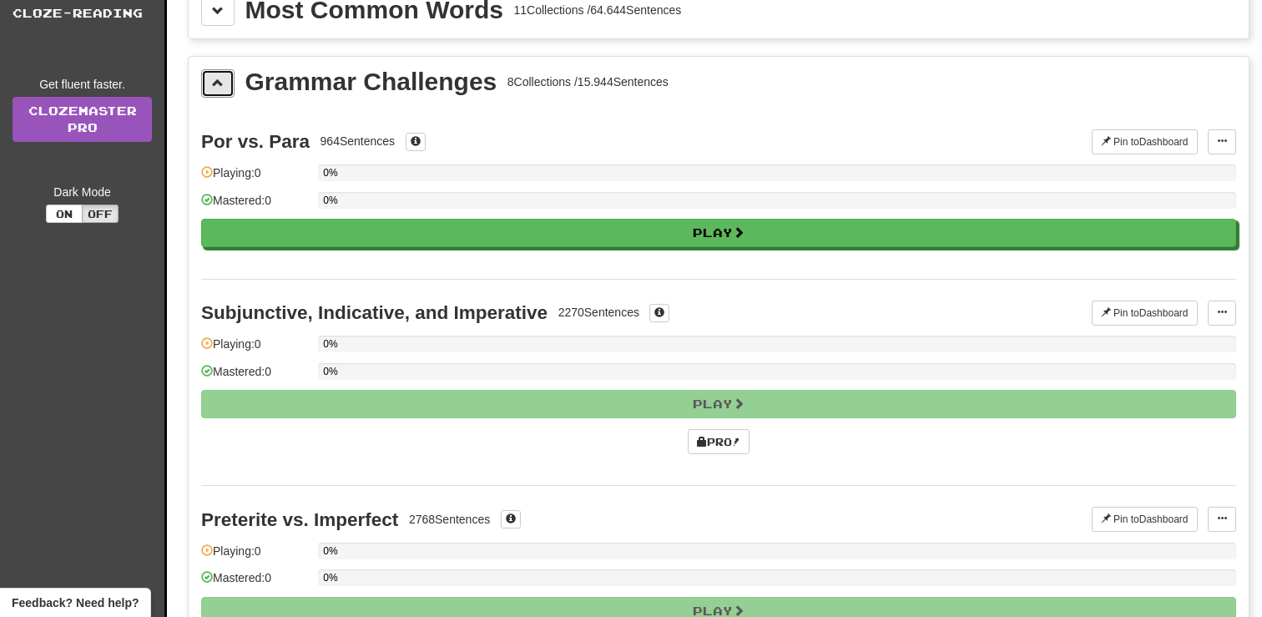
scroll to position [174, 0]
click at [213, 85] on span at bounding box center [218, 82] width 12 height 12
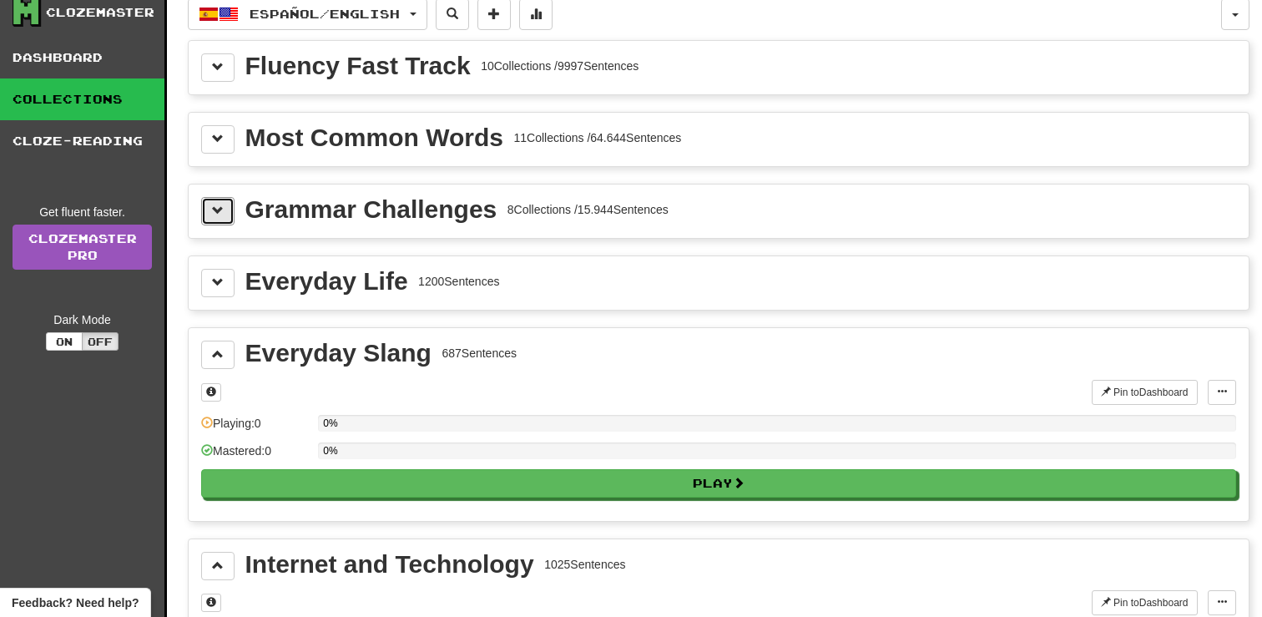
scroll to position [0, 0]
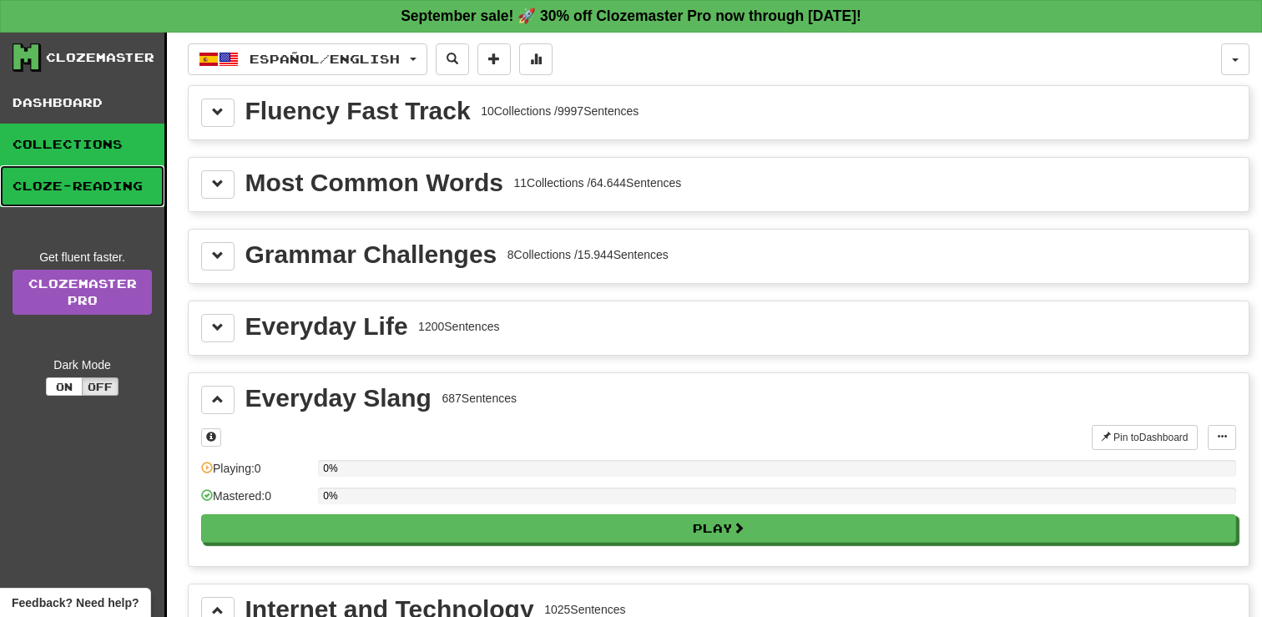
click at [62, 173] on link "Cloze-Reading" at bounding box center [82, 186] width 164 height 42
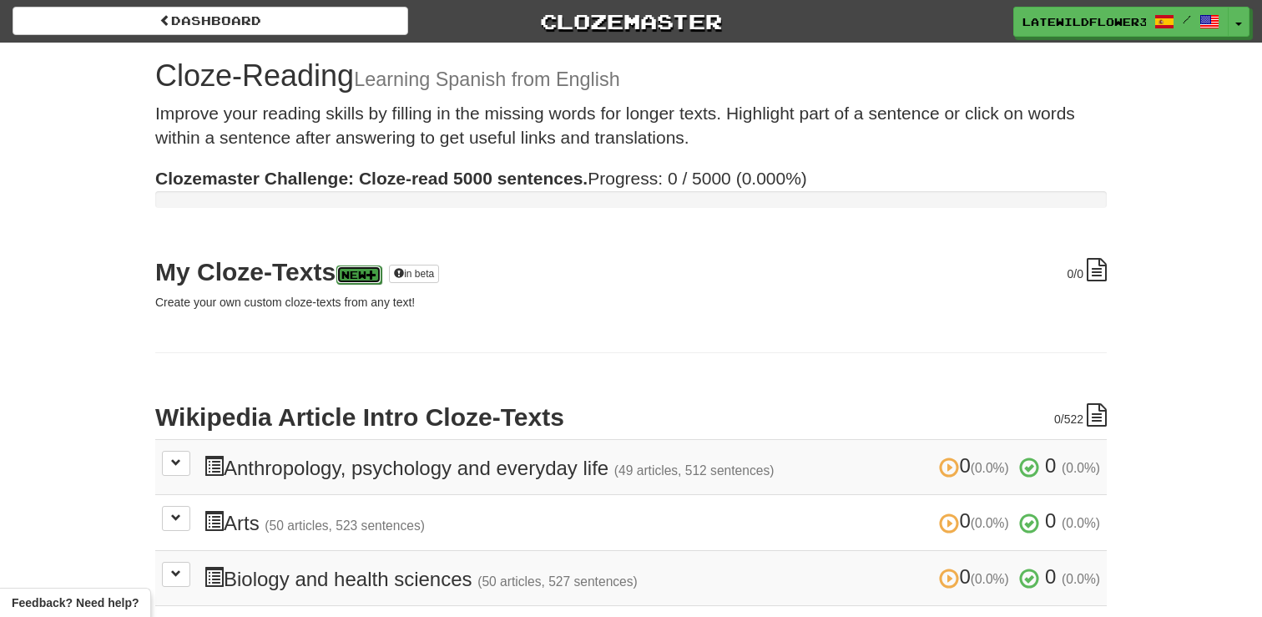
click at [376, 279] on link "New" at bounding box center [358, 274] width 45 height 18
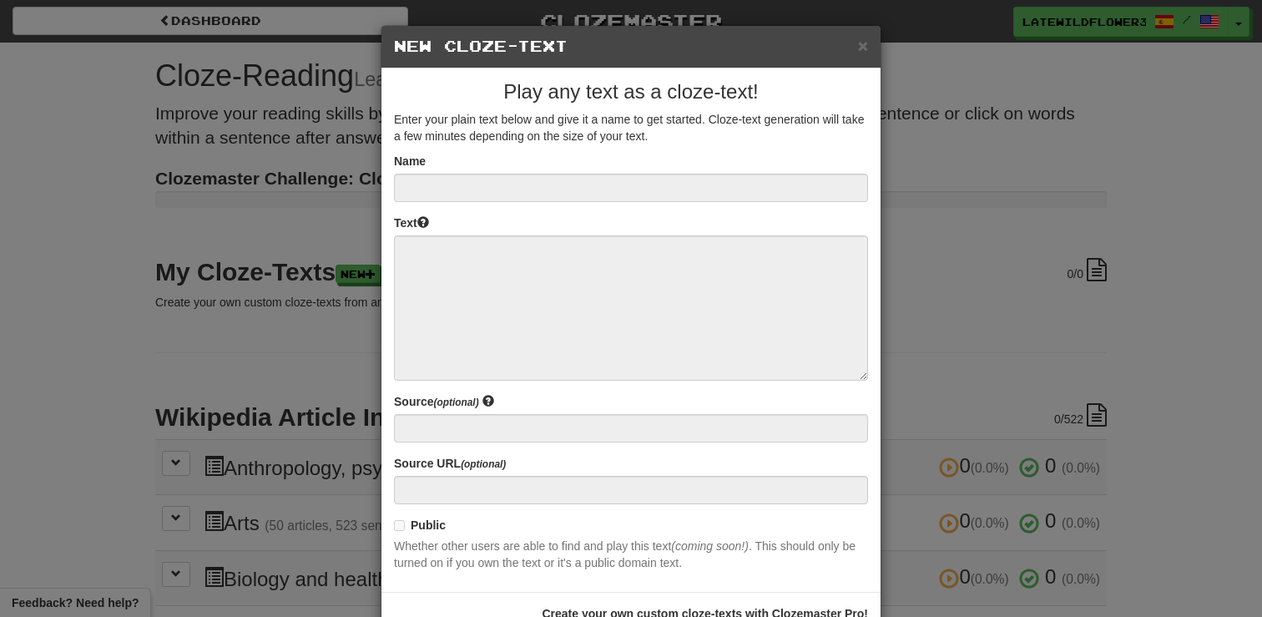
click at [315, 276] on div "× New Cloze-Text Play any text as a cloze-text! Enter your plain text below and…" at bounding box center [631, 308] width 1262 height 617
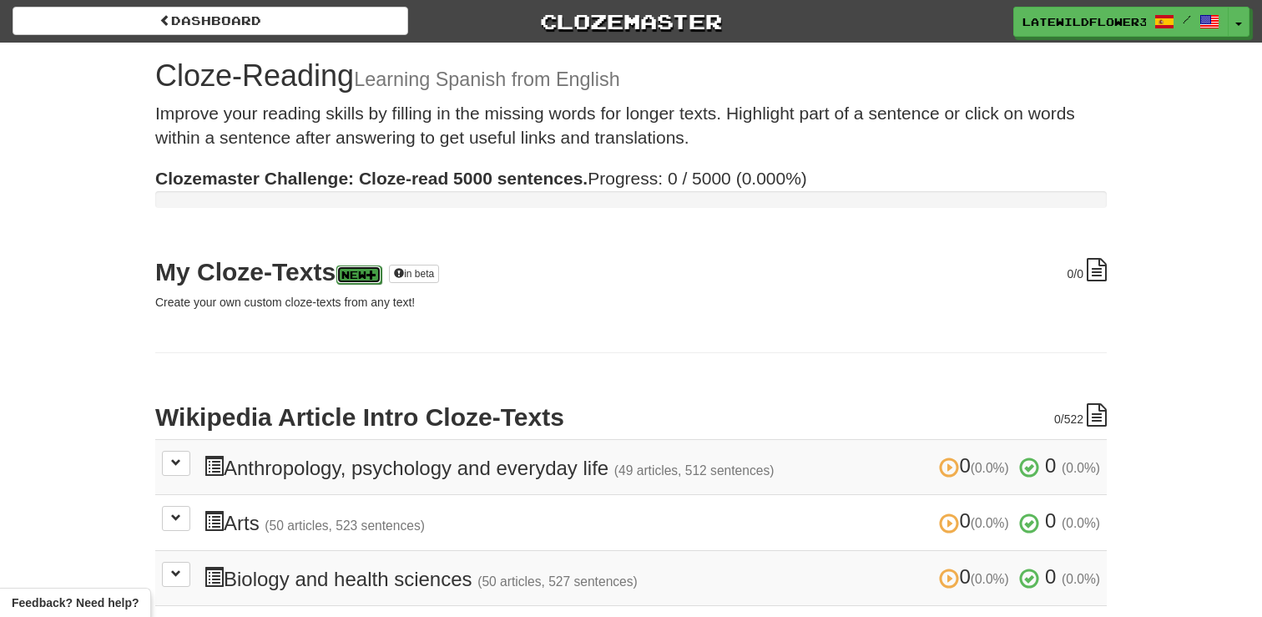
click at [376, 279] on link "New" at bounding box center [358, 274] width 45 height 18
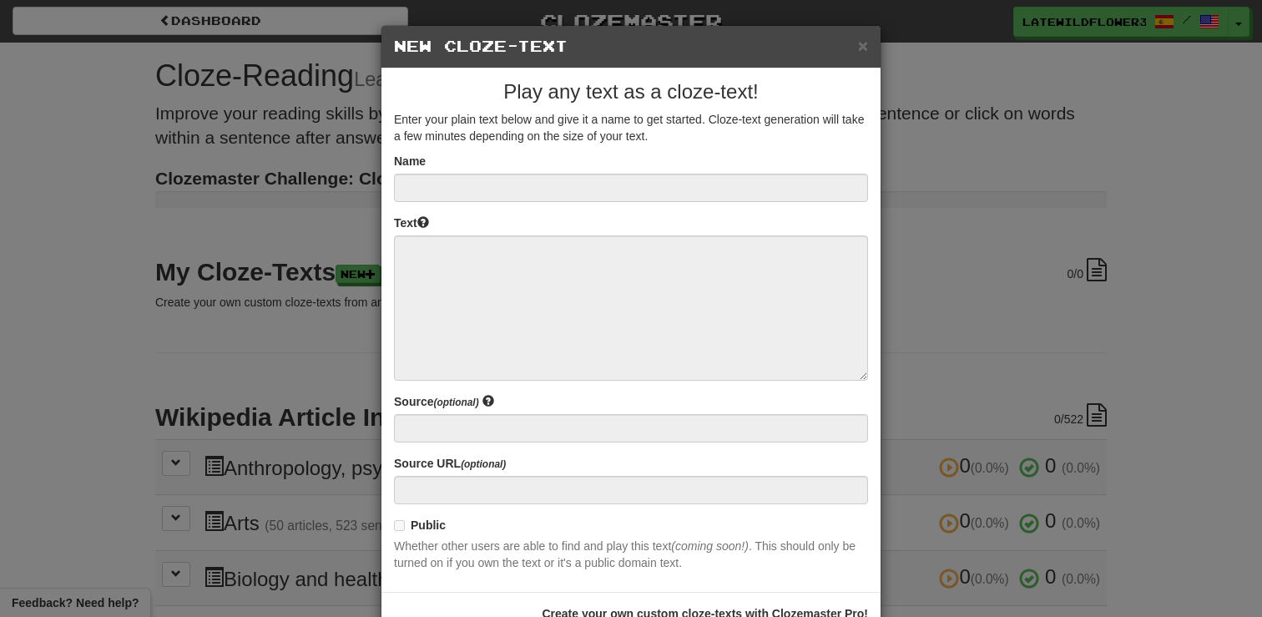
click at [234, 254] on div "× New Cloze-Text Play any text as a cloze-text! Enter your plain text below and…" at bounding box center [631, 308] width 1262 height 617
